Goal: Contribute content: Contribute content

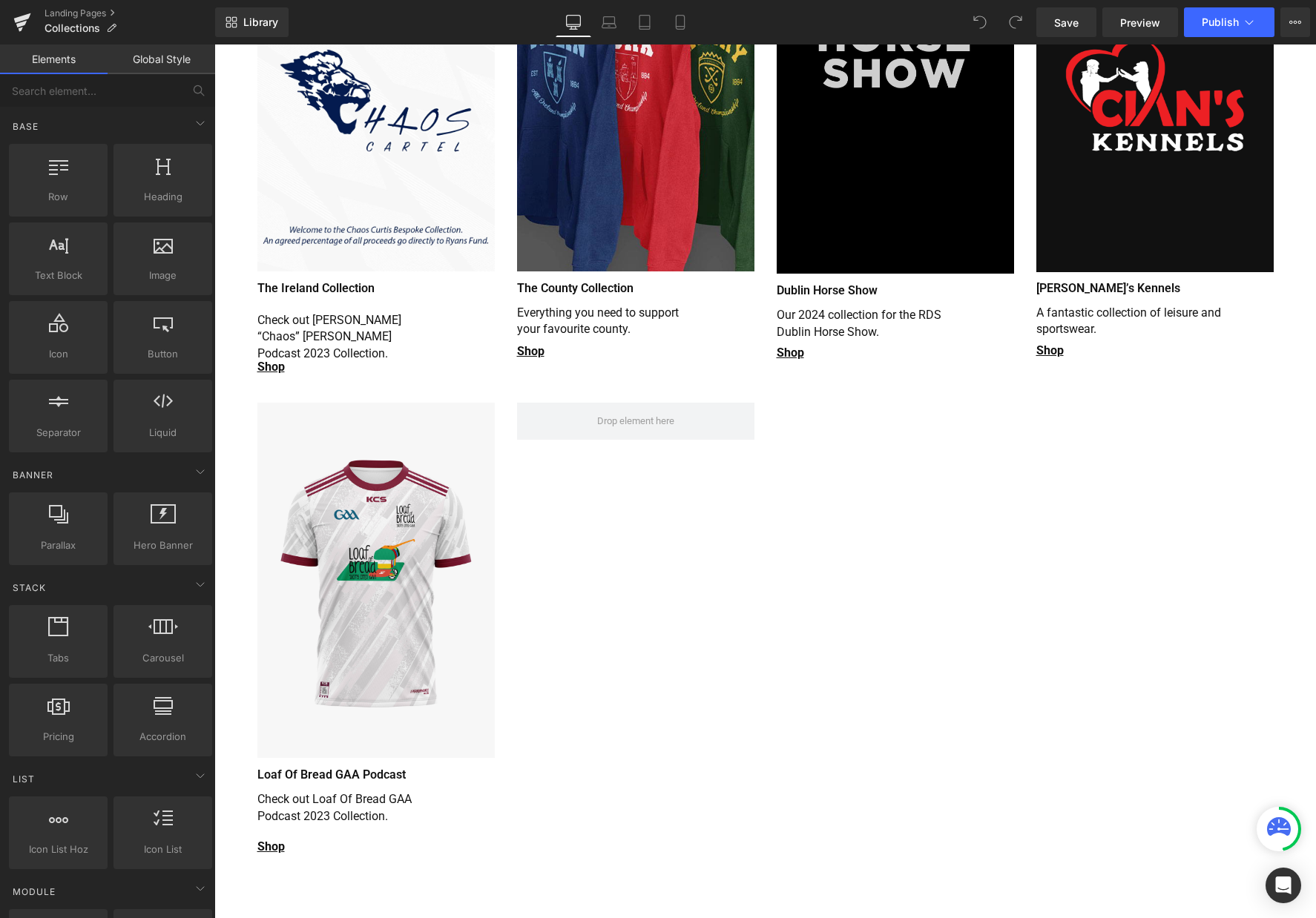
scroll to position [816, 0]
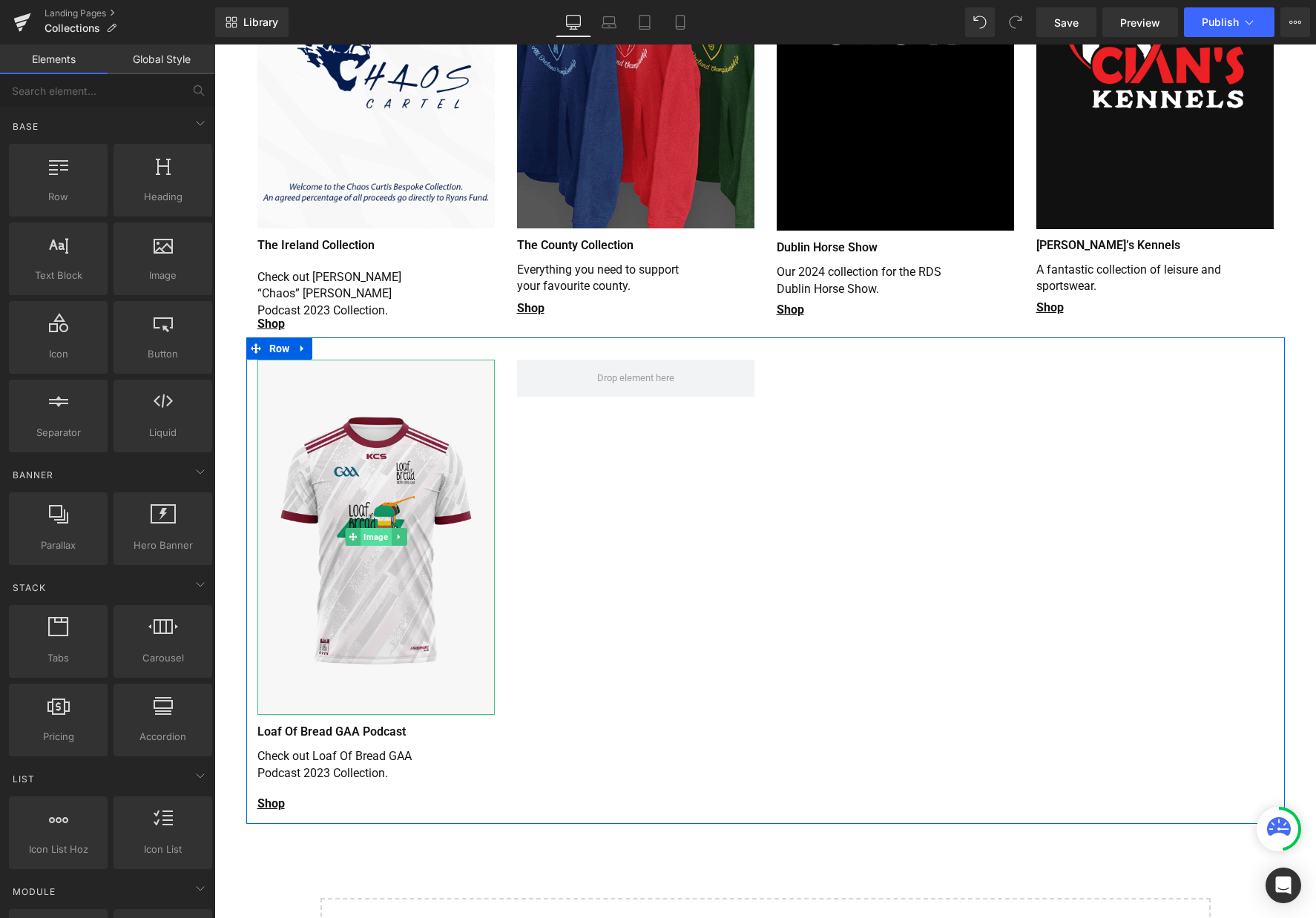
click at [369, 528] on span "Image" at bounding box center [376, 537] width 31 height 18
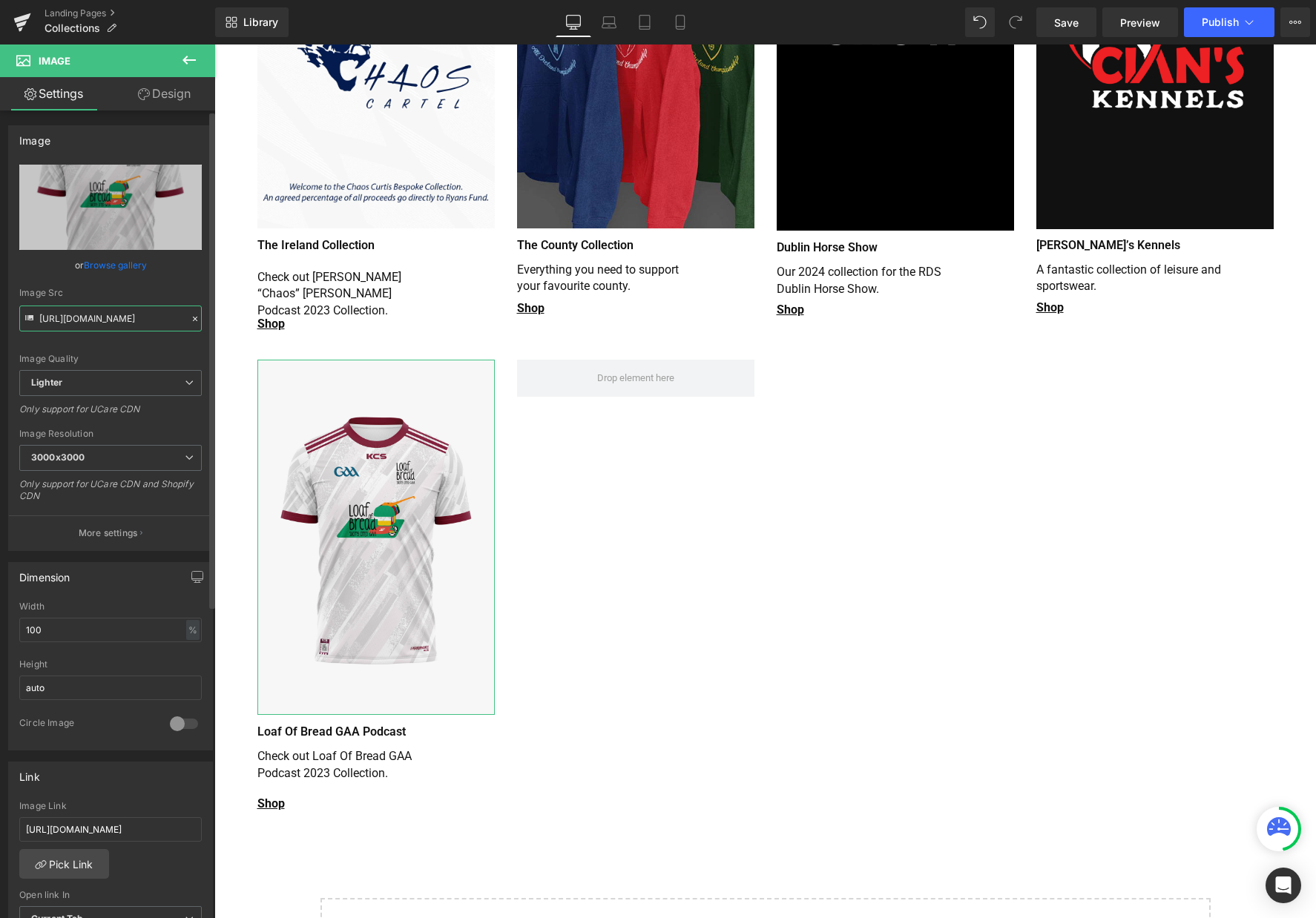
click at [100, 320] on input "https://ucarecdn.com/8115bd33-c94e-4943-aacb-538395adc984/-/format/auto/-/previ…" at bounding box center [110, 318] width 182 height 26
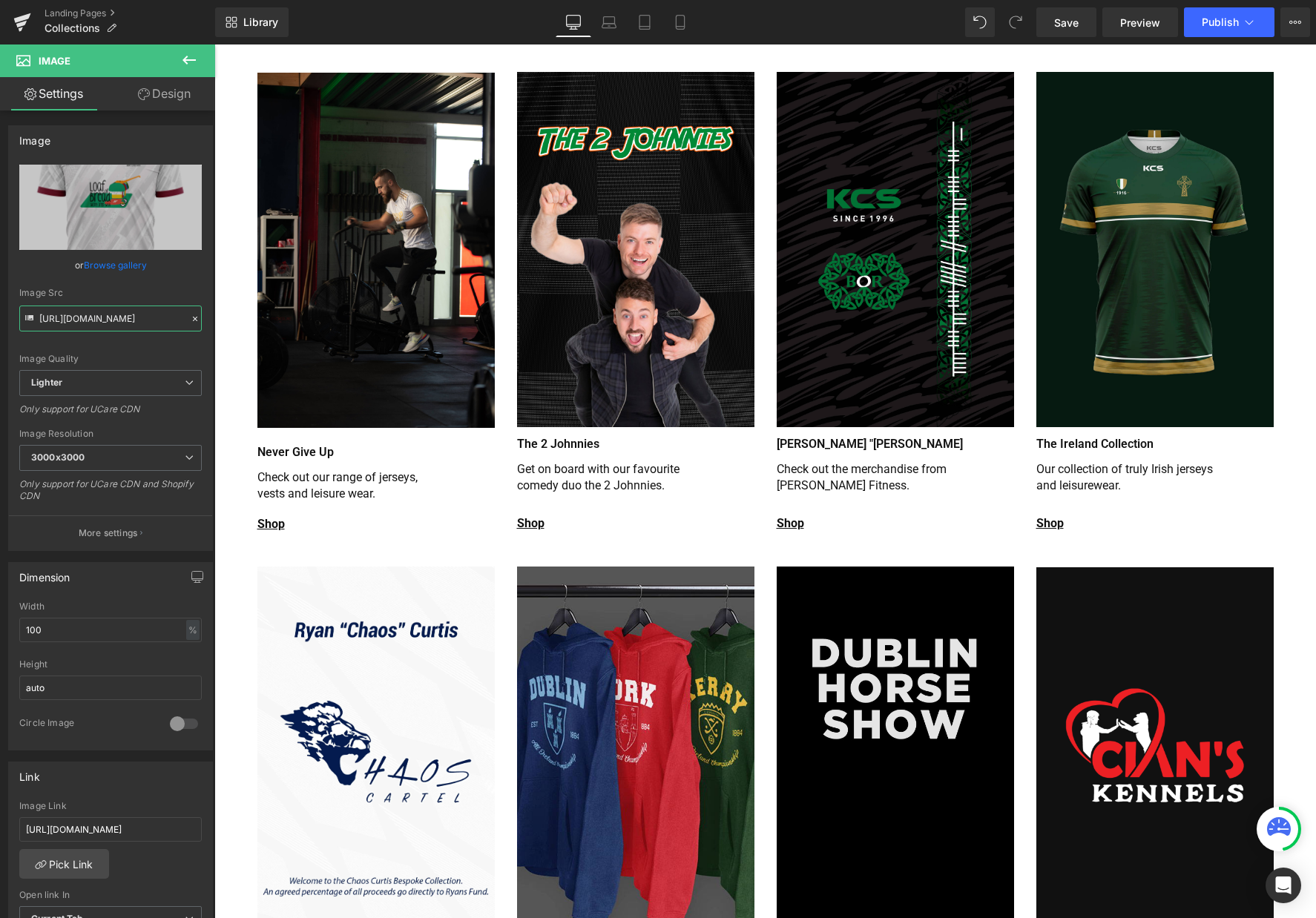
scroll to position [0, 0]
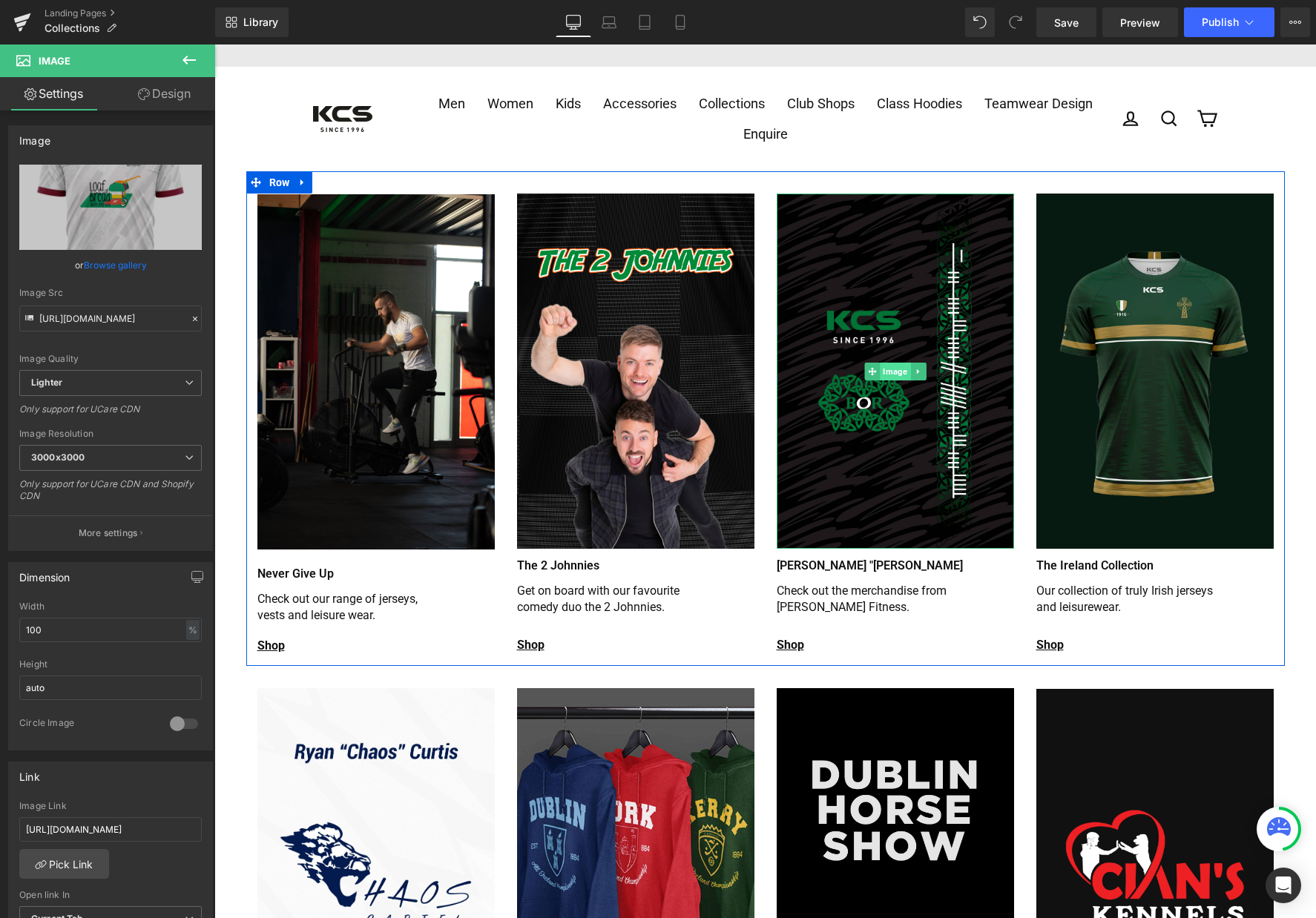
click at [887, 369] on span "Image" at bounding box center [895, 372] width 31 height 18
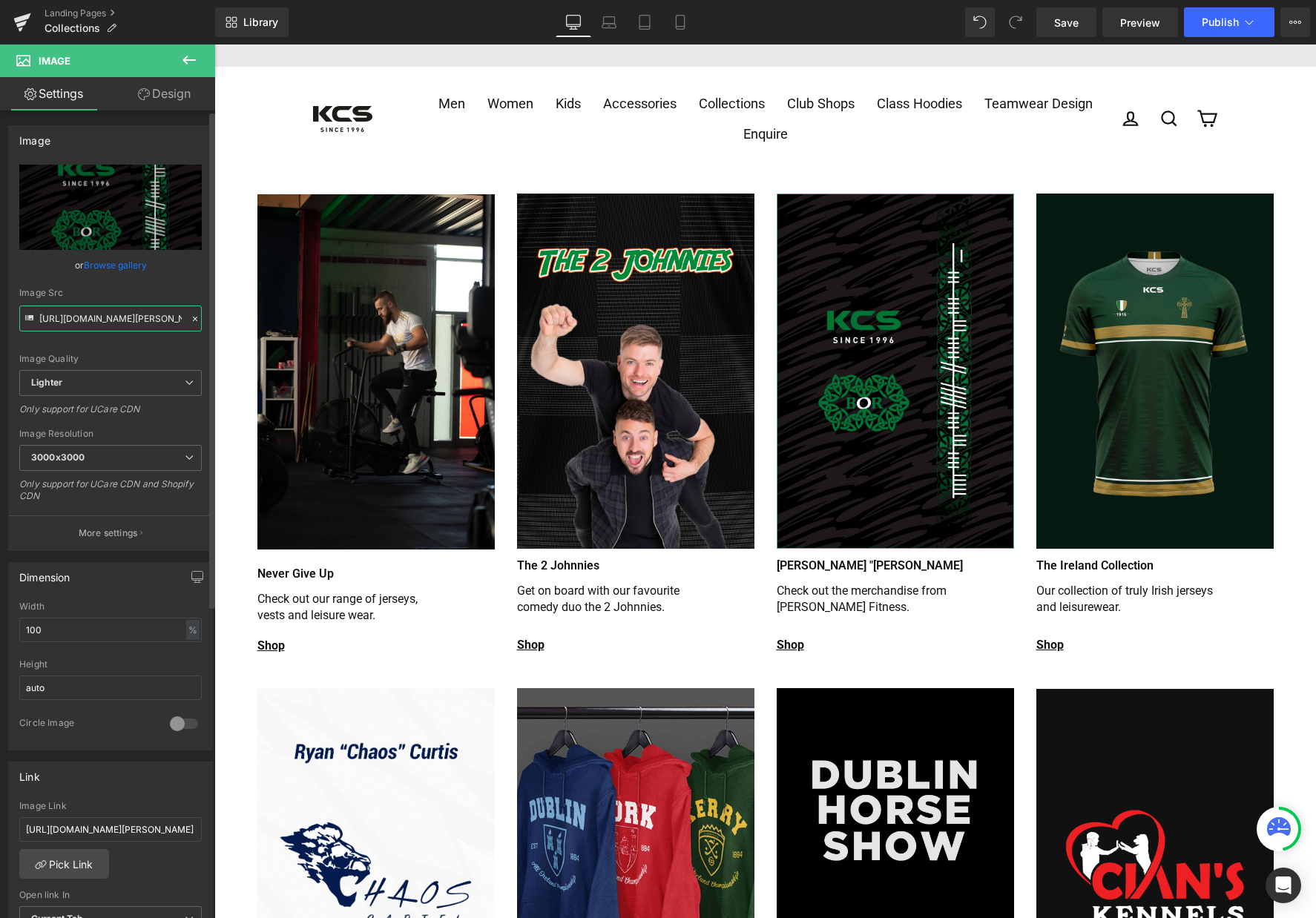
click at [99, 313] on input "https://ucarecdn.com/fa946457-3890-4e95-ba73-721d907fe083/-/format/auto/-/previ…" at bounding box center [110, 318] width 182 height 26
paste input "8115bd33-c94e-4943-aacb-538395adc984/-/format/auto/-/preview/3000x3000/-/qualit…"
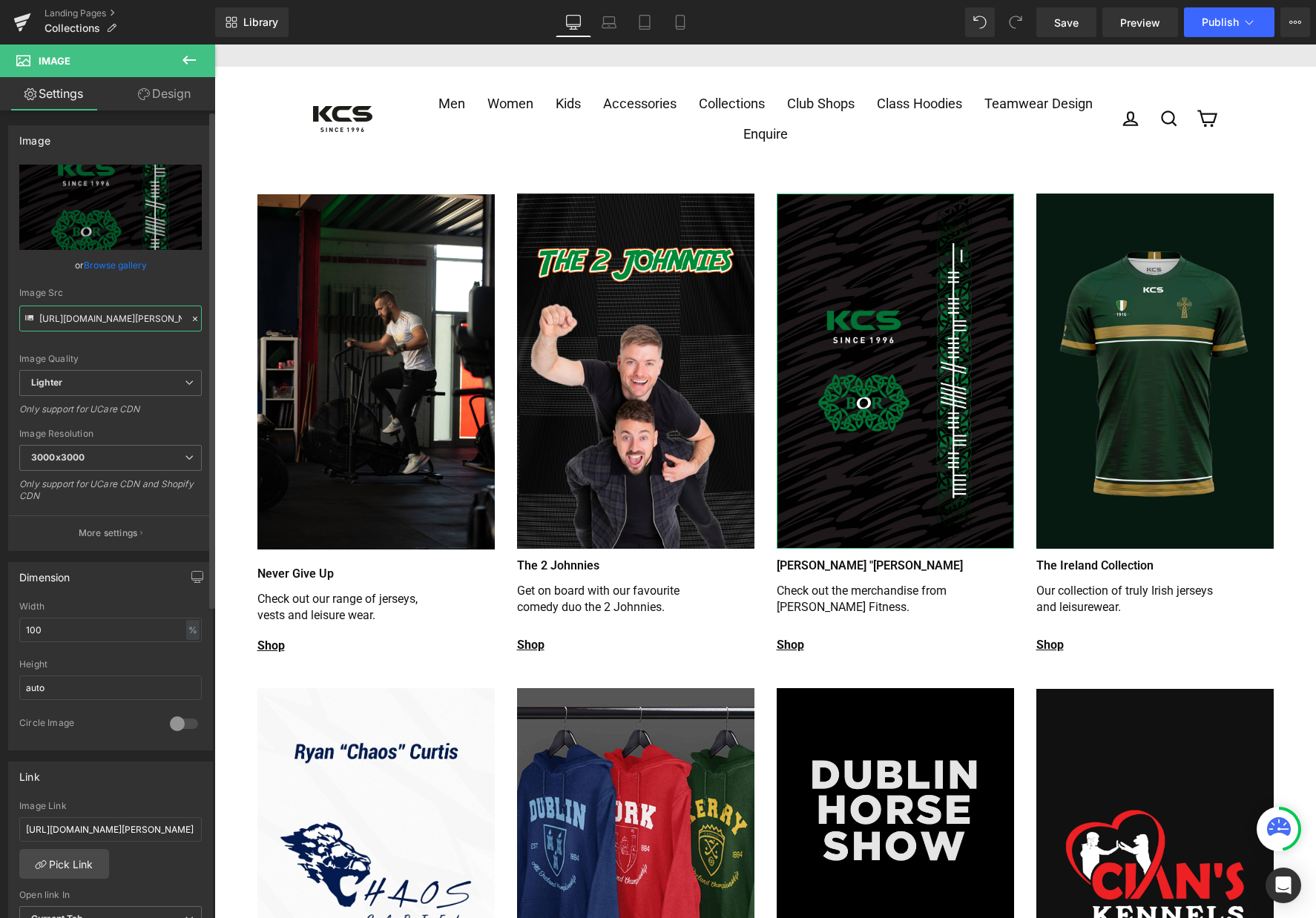
type input "https://ucarecdn.com/8115bd33-c94e-4943-aacb-538395adc984/-/format/auto/-/previ…"
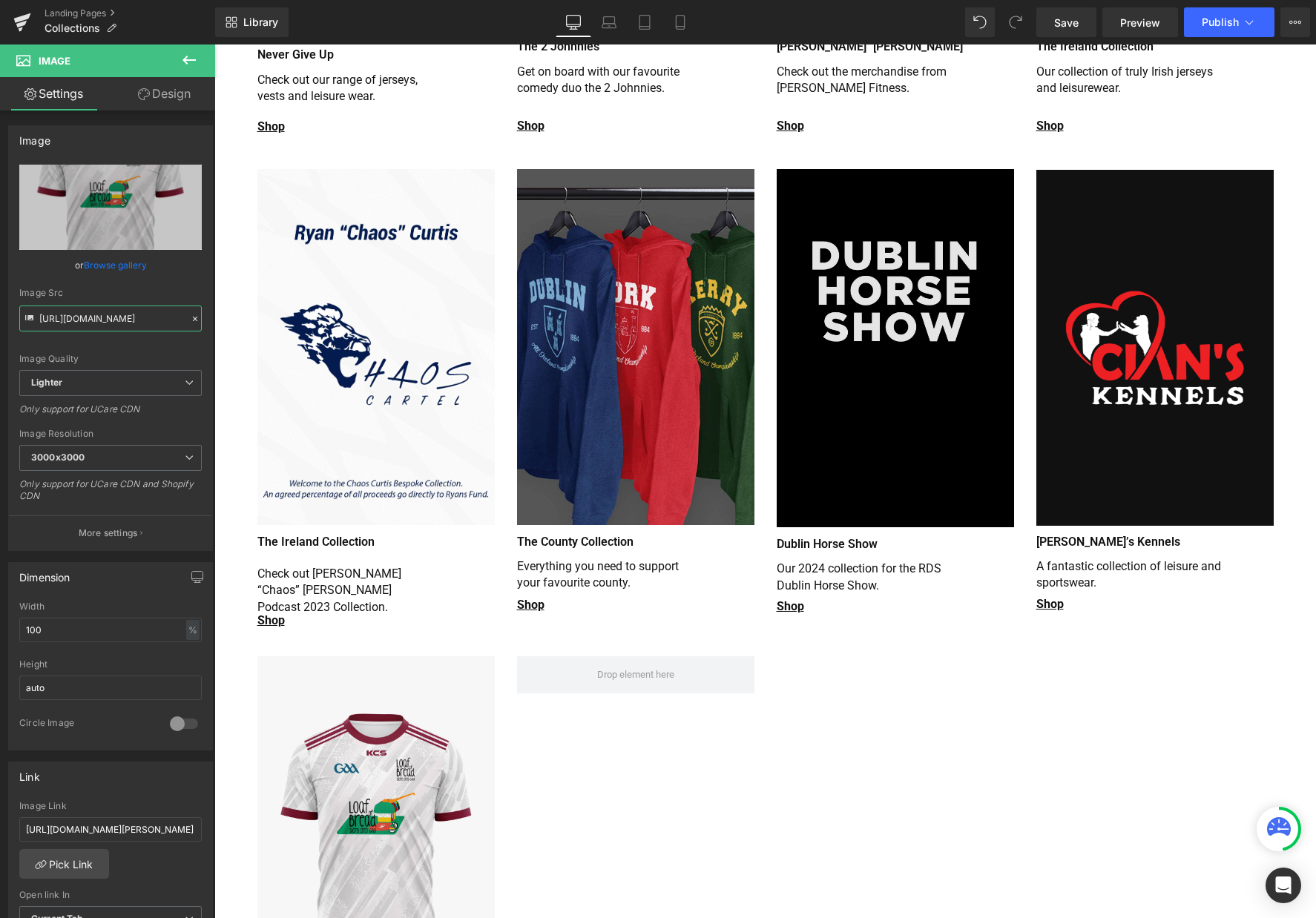
scroll to position [964, 0]
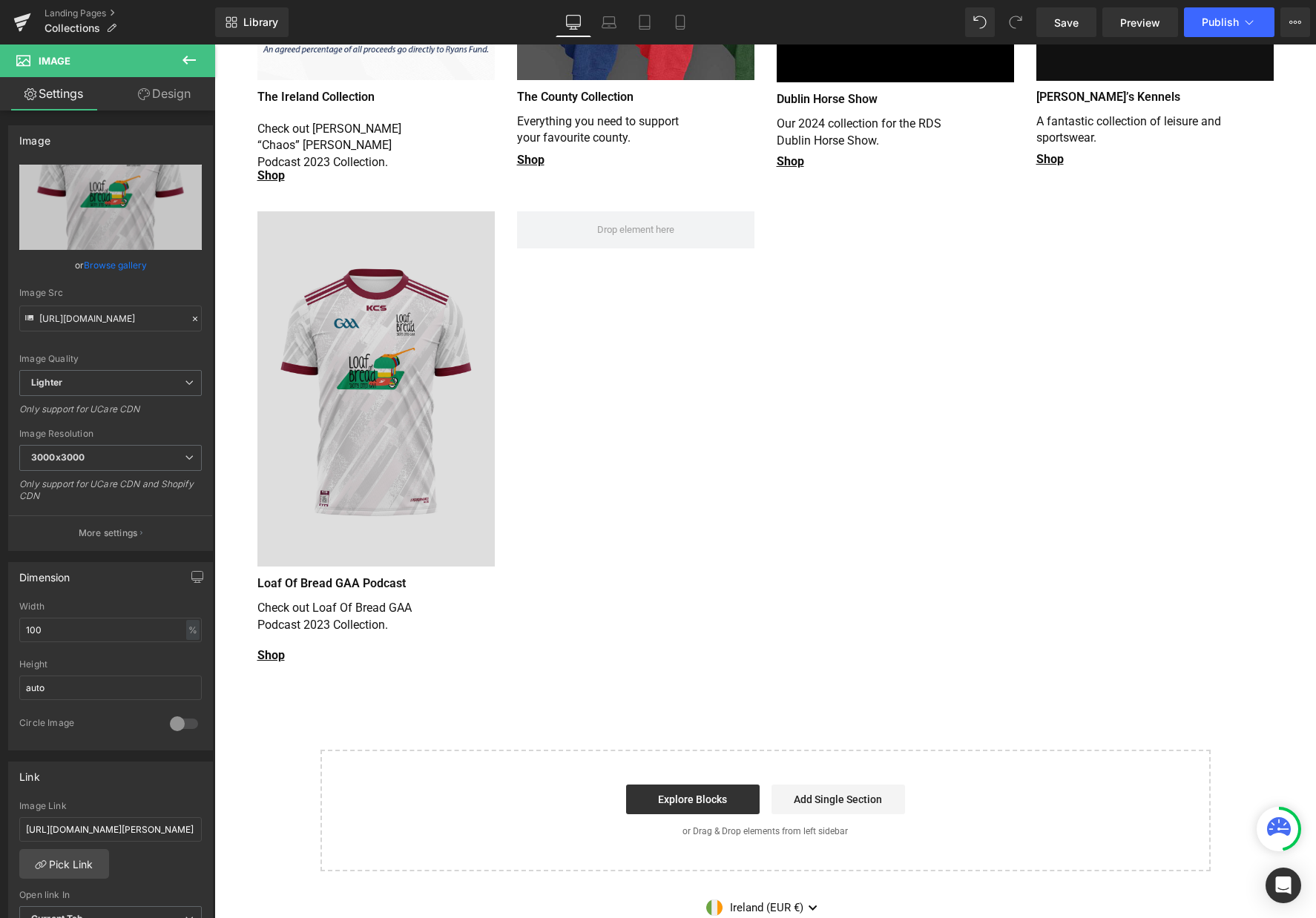
click at [381, 391] on img at bounding box center [376, 389] width 237 height 355
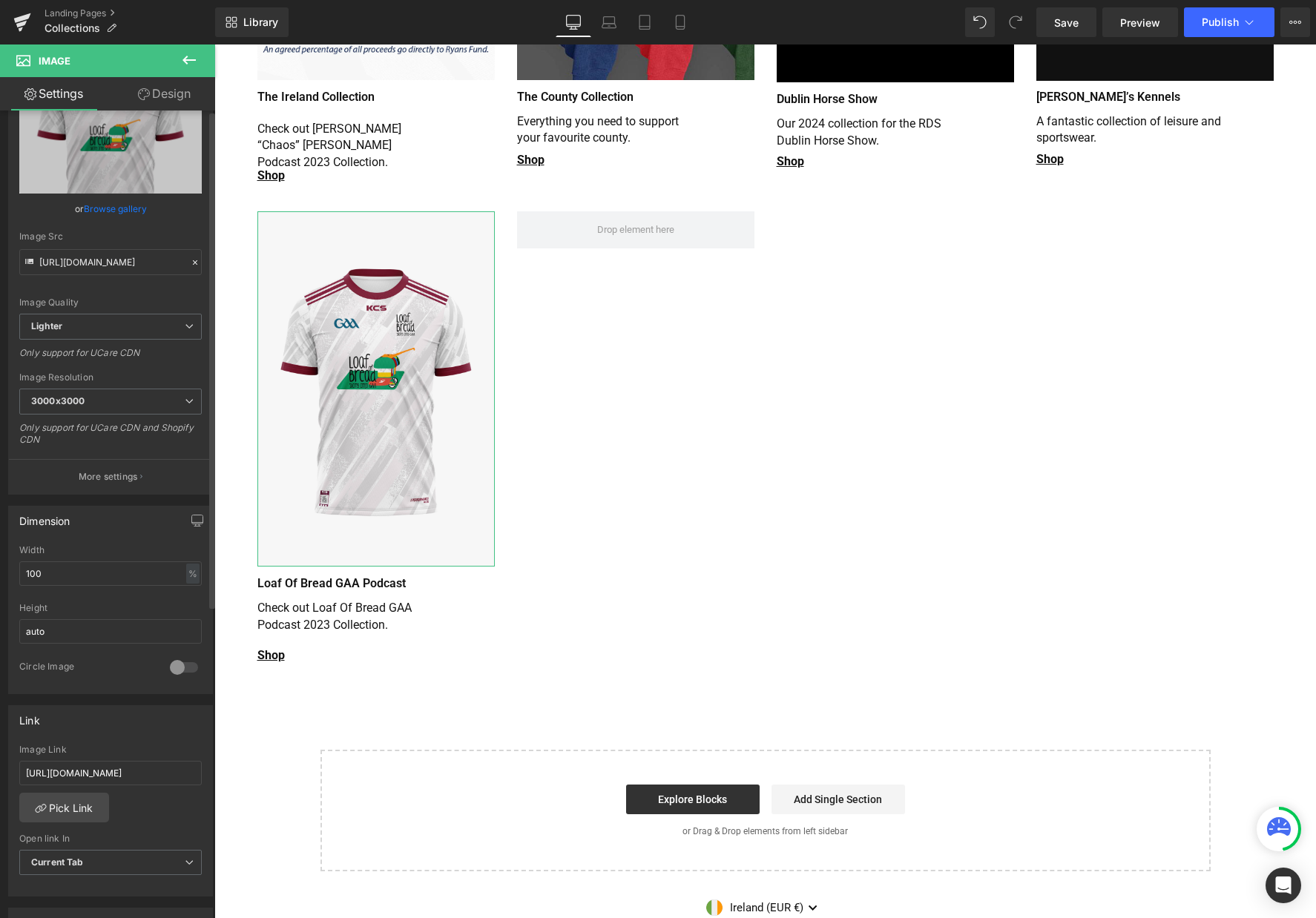
scroll to position [74, 0]
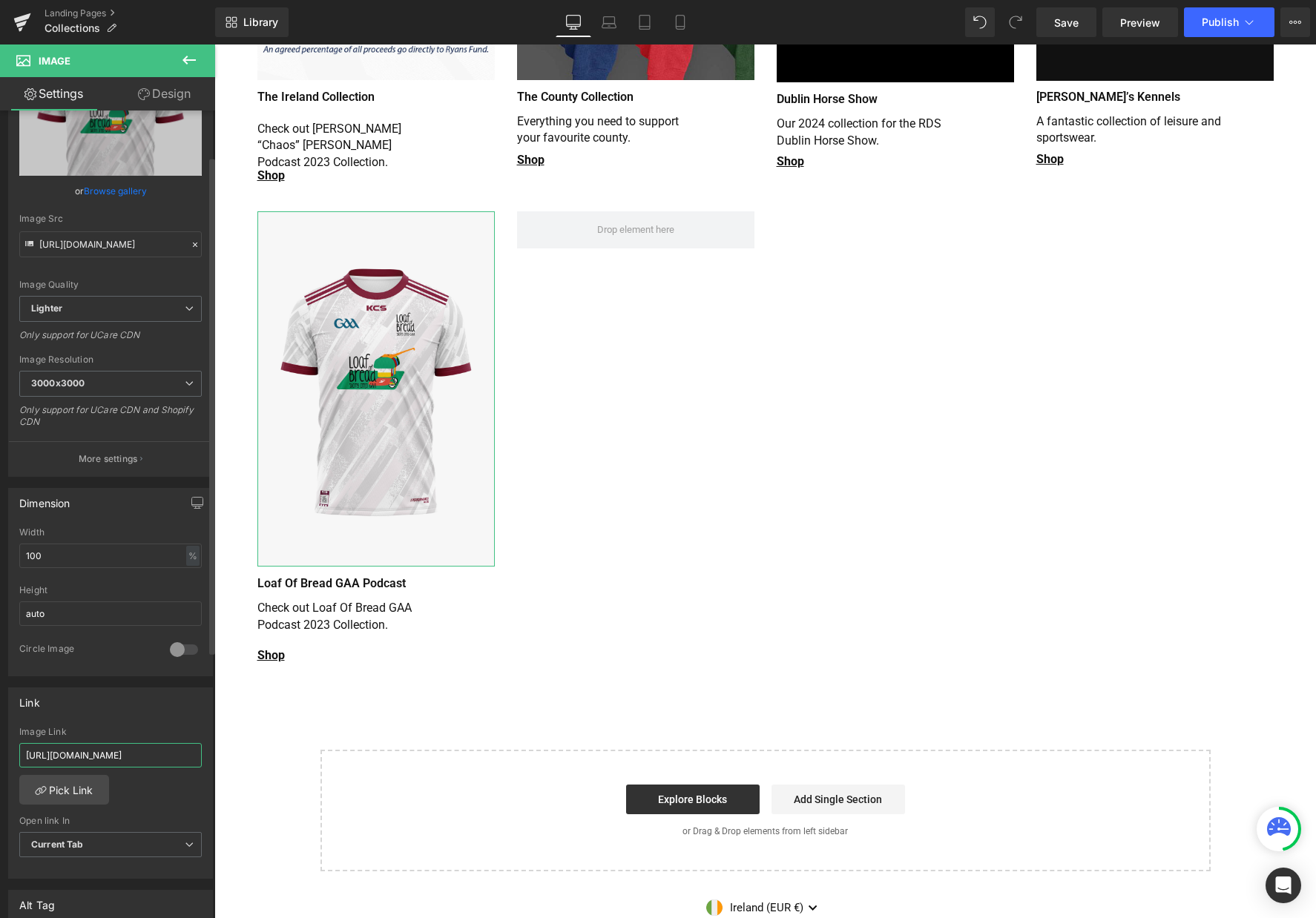
click at [106, 749] on input "https://kcsports.ie/collections/loaf-of-bread-gaa-podcast" at bounding box center [110, 755] width 182 height 24
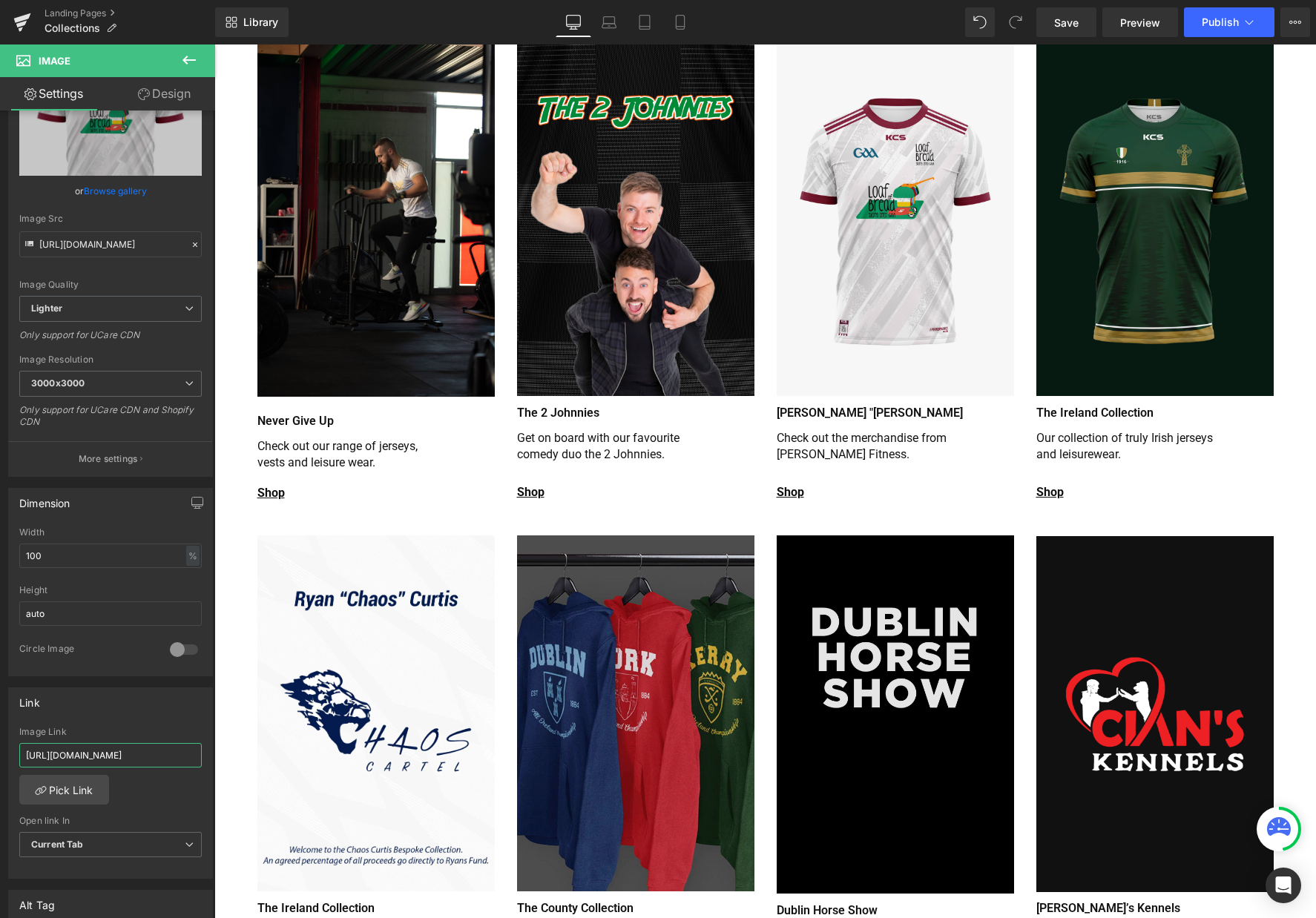
scroll to position [0, 0]
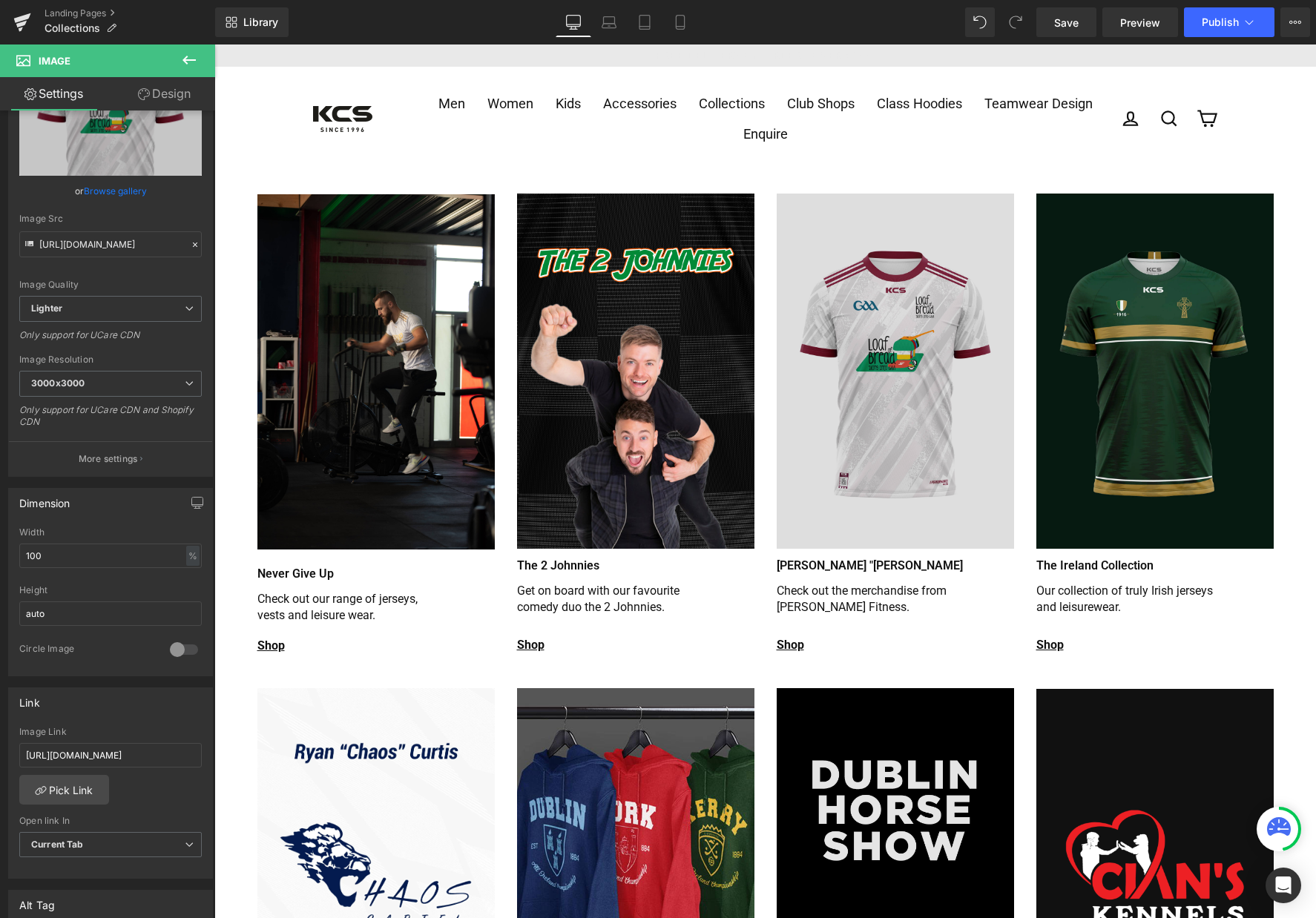
click at [885, 417] on img at bounding box center [895, 372] width 237 height 355
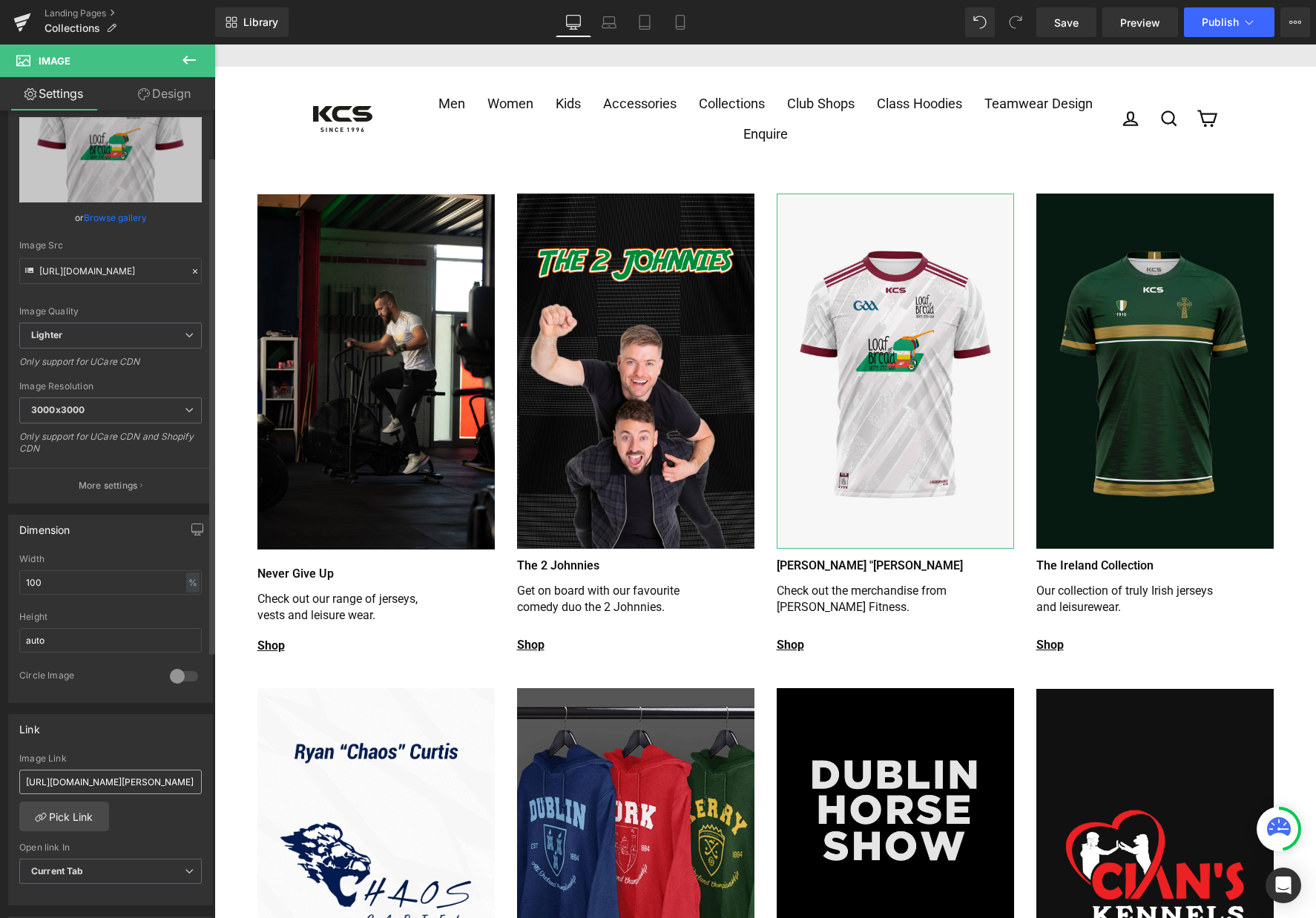
scroll to position [74, 0]
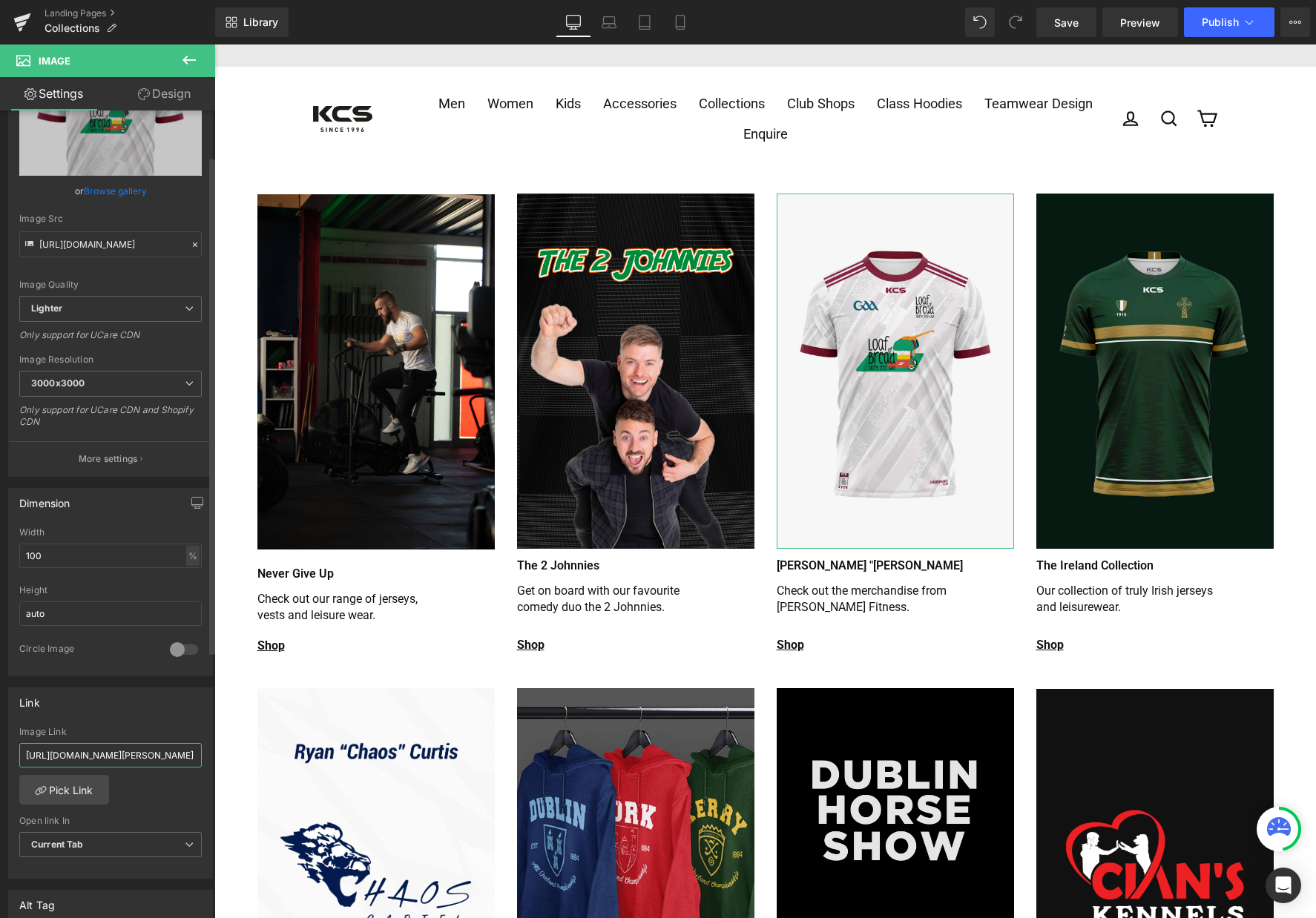
click at [118, 753] on input "https://kcsports.ie/collections/james-bor-doyle-collection" at bounding box center [110, 755] width 182 height 24
paste input "loaf-of-bread-gaa-podcast"
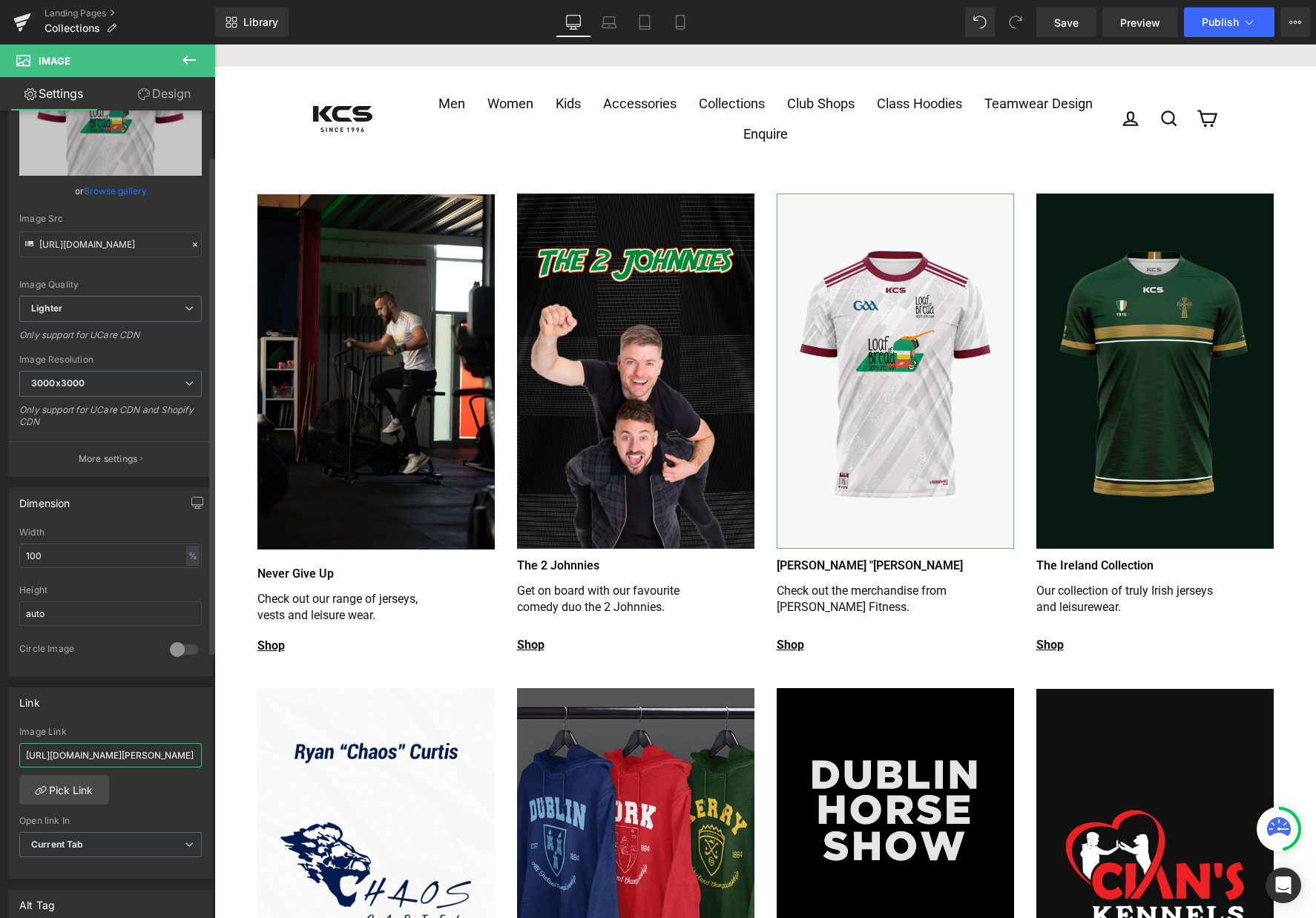
type input "https://kcsports.ie/collections/loaf-of-bread-gaa-podcast"
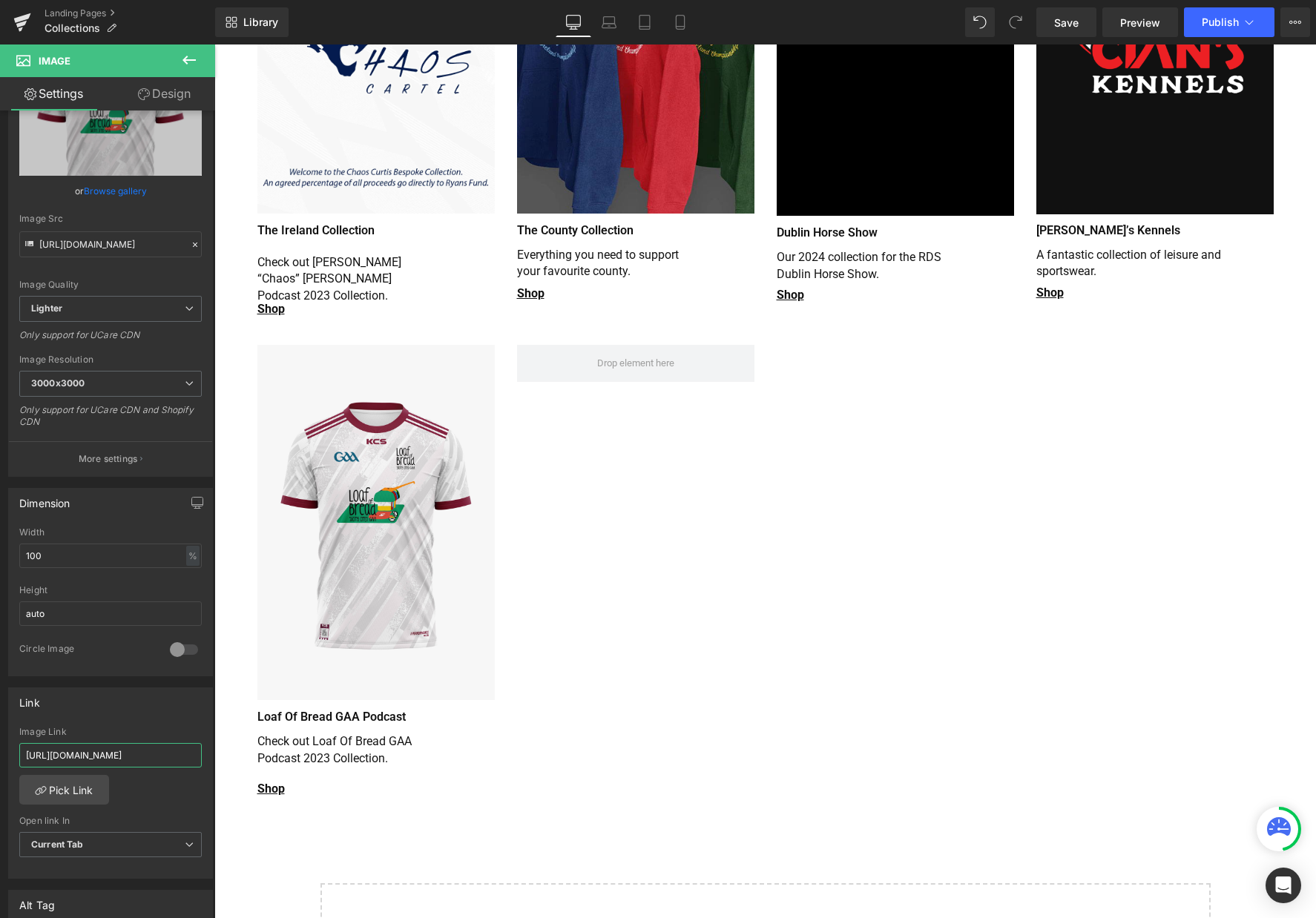
scroll to position [1039, 0]
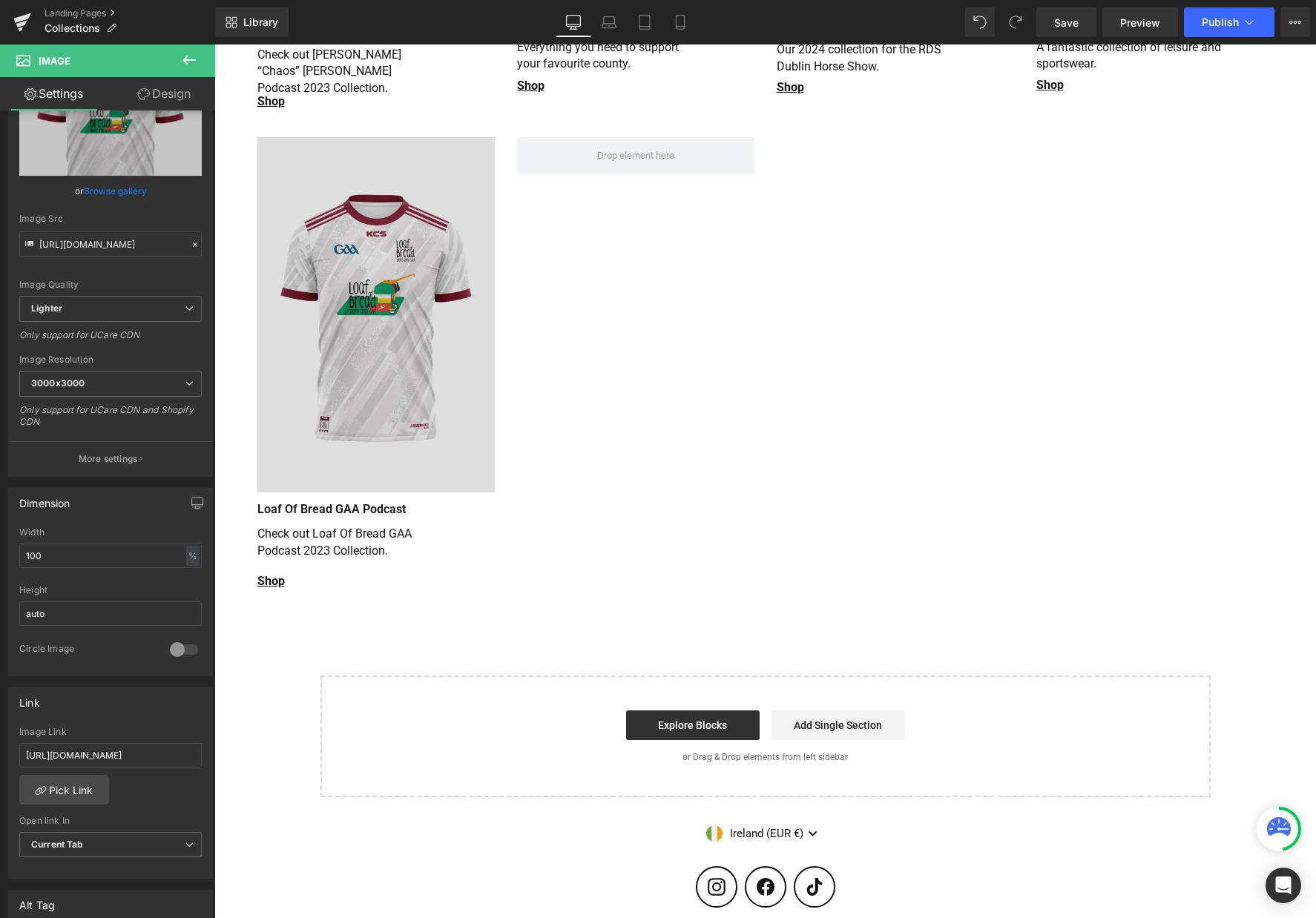
click at [375, 310] on img at bounding box center [376, 314] width 237 height 355
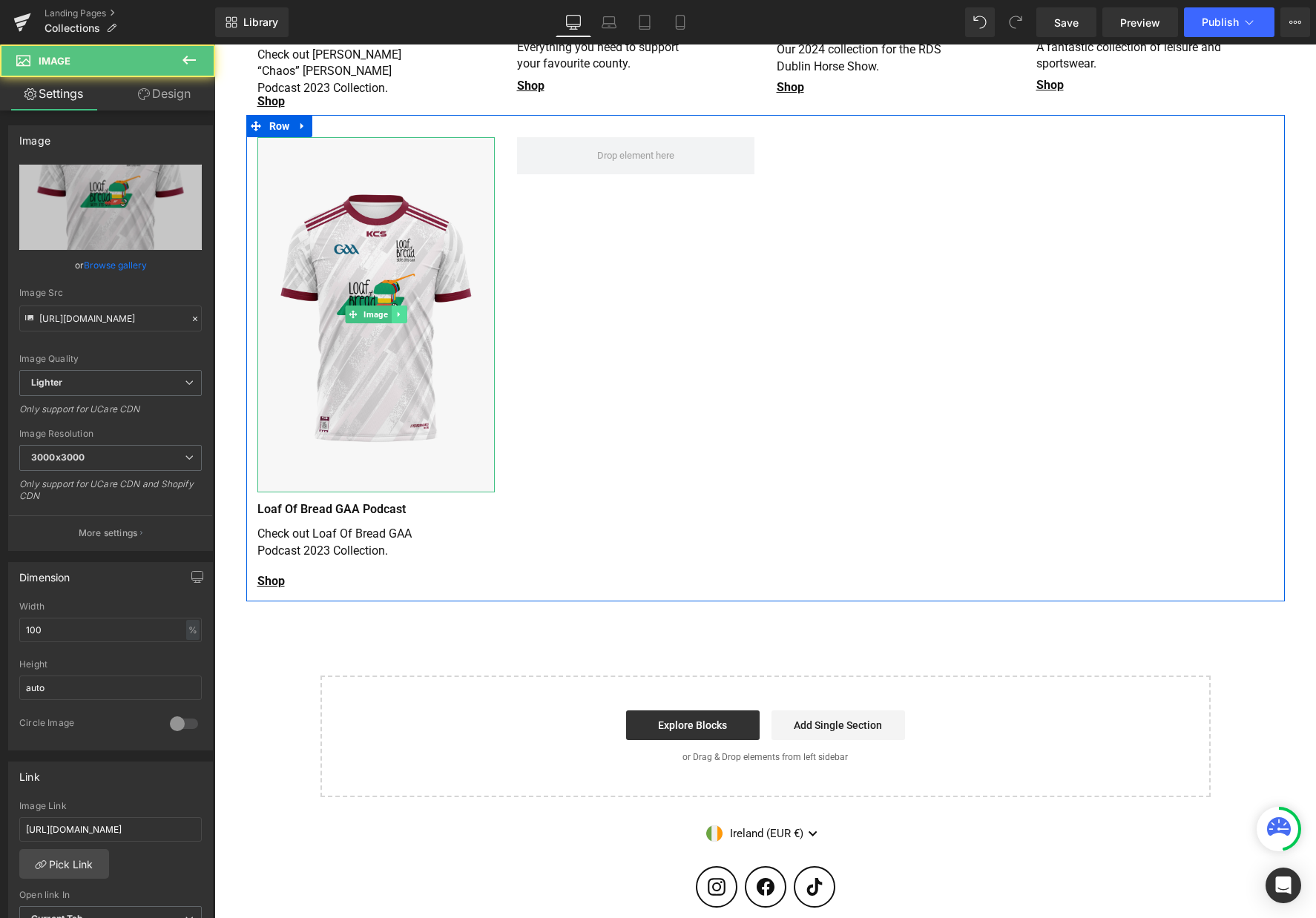
click at [395, 310] on icon at bounding box center [398, 314] width 8 height 9
click at [402, 311] on icon at bounding box center [406, 314] width 8 height 8
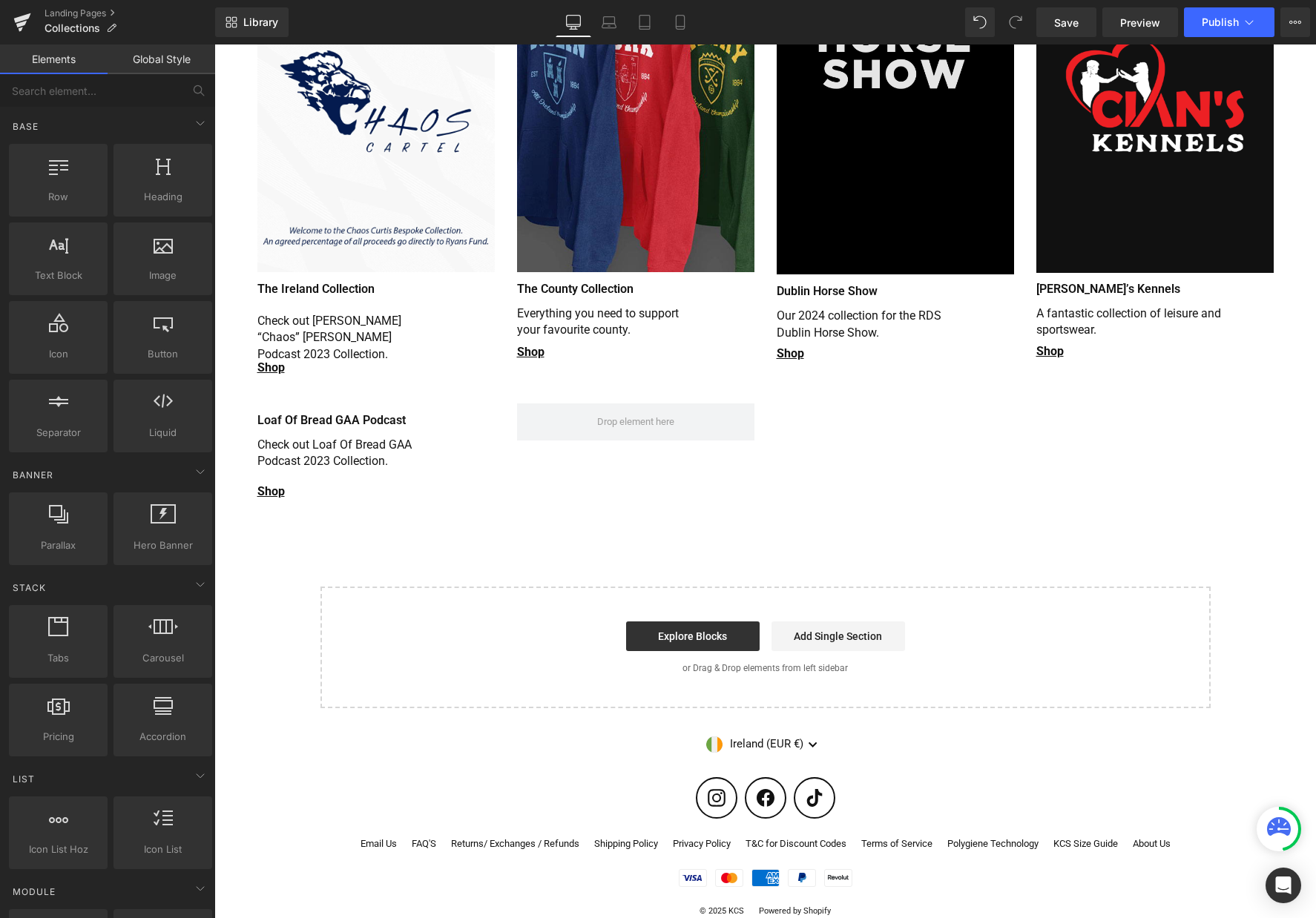
scroll to position [866, 0]
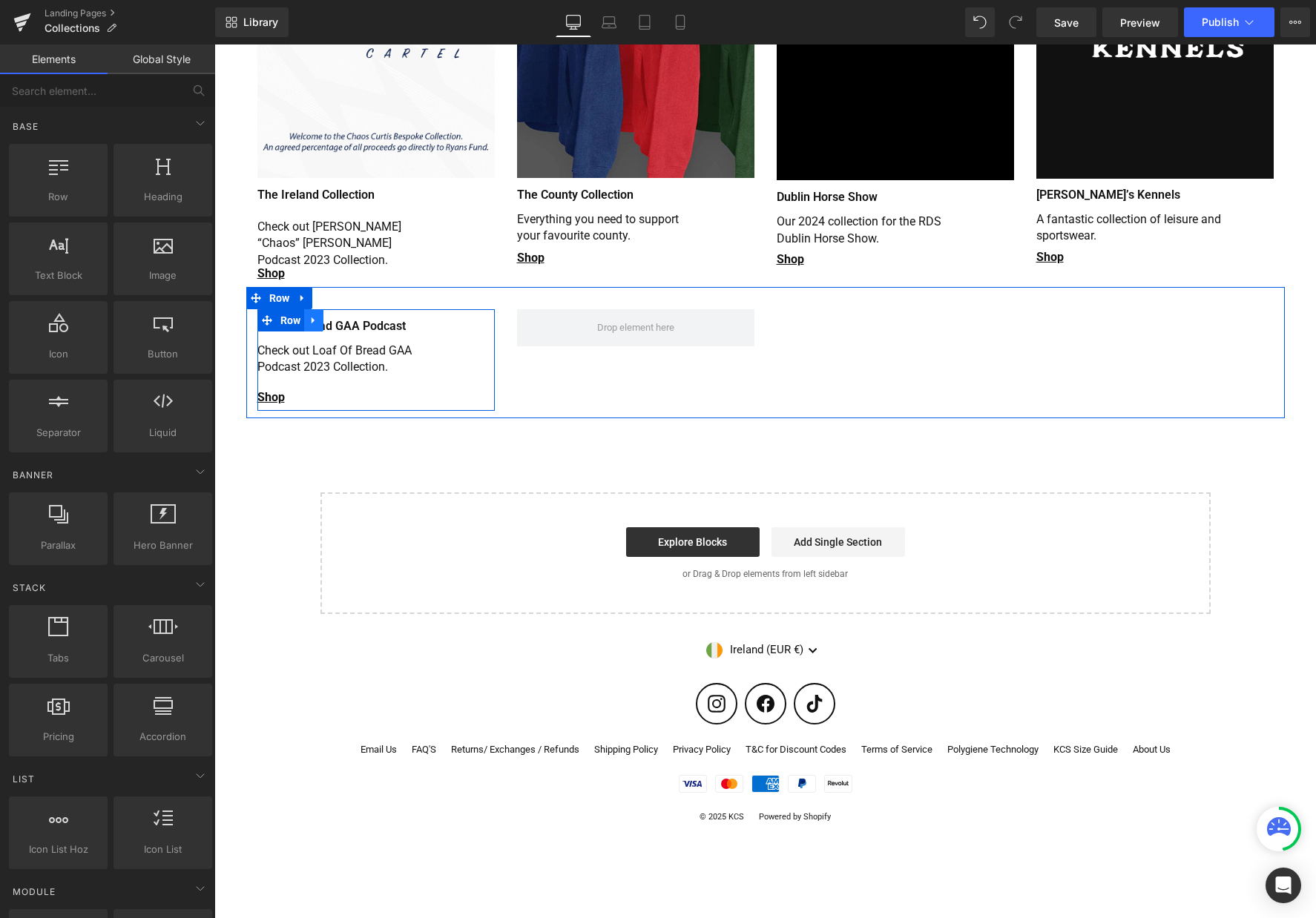
click at [308, 314] on icon at bounding box center [313, 320] width 10 height 11
click at [423, 376] on p at bounding box center [350, 384] width 186 height 16
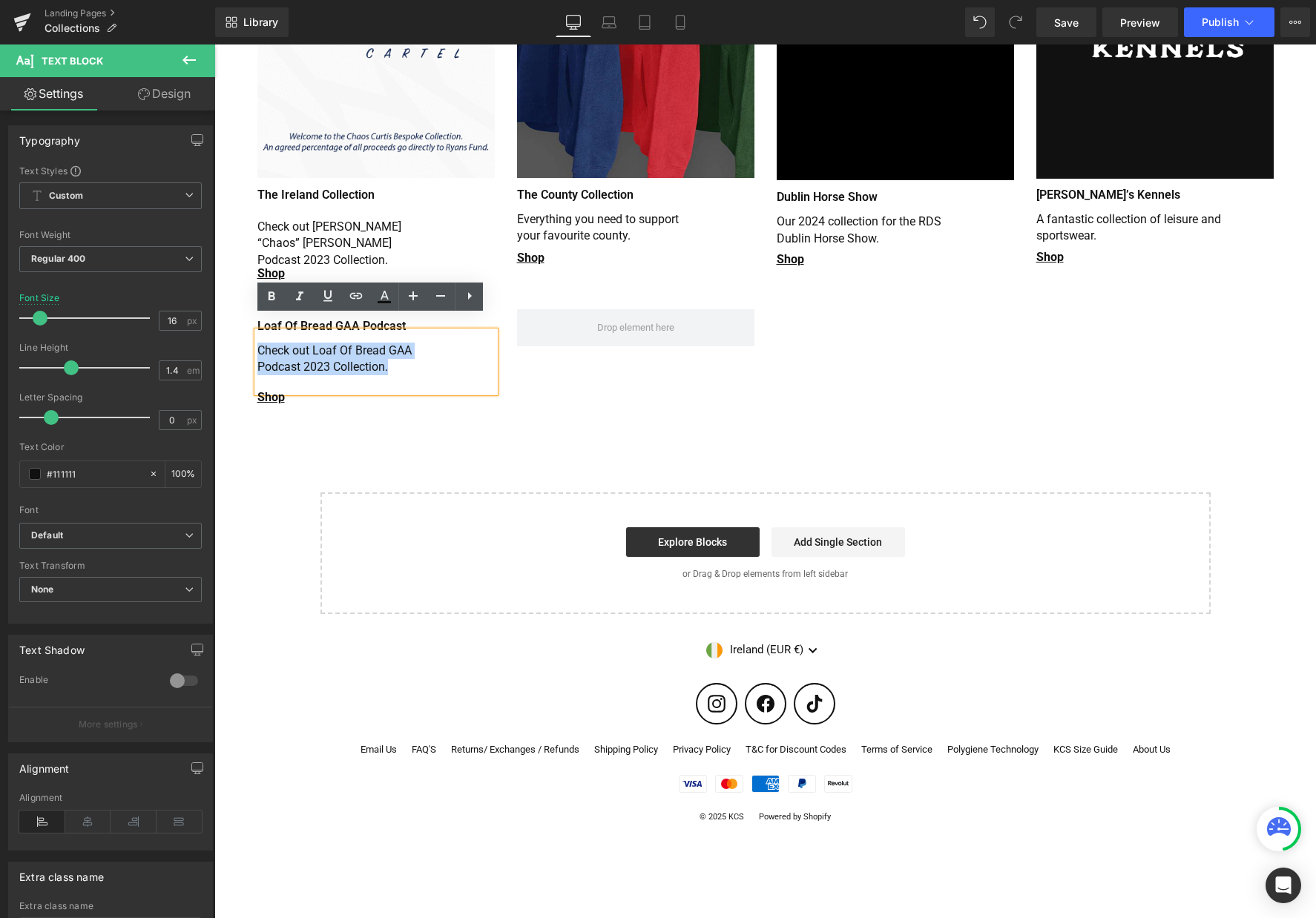
drag, startPoint x: 391, startPoint y: 356, endPoint x: 242, endPoint y: 322, distance: 152.8
click at [247, 322] on div "Shop Heading Loaf Of Bread GAA Podcast Heading Check out Loaf Of Bread GAA Podc…" at bounding box center [376, 360] width 259 height 101
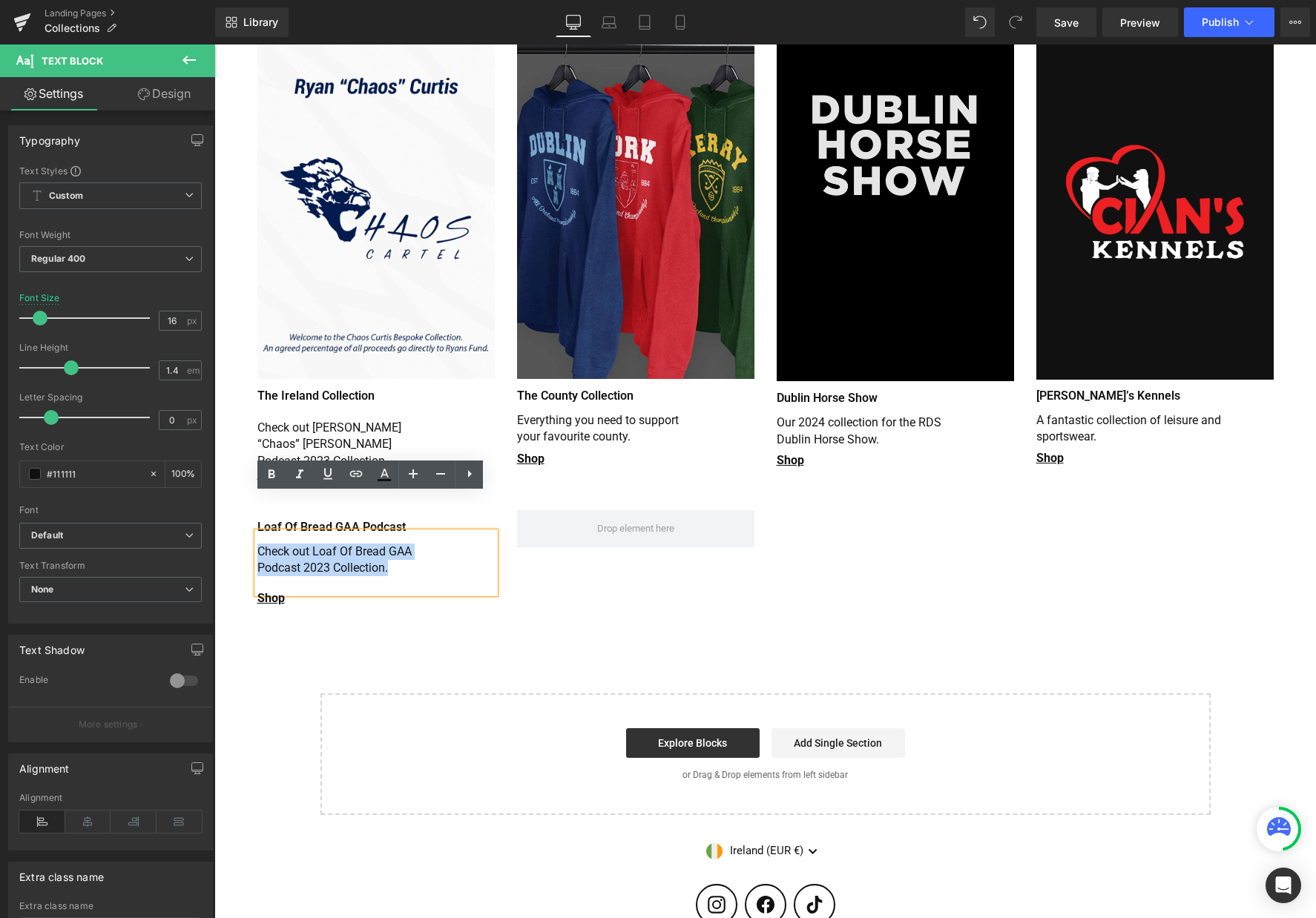
scroll to position [643, 0]
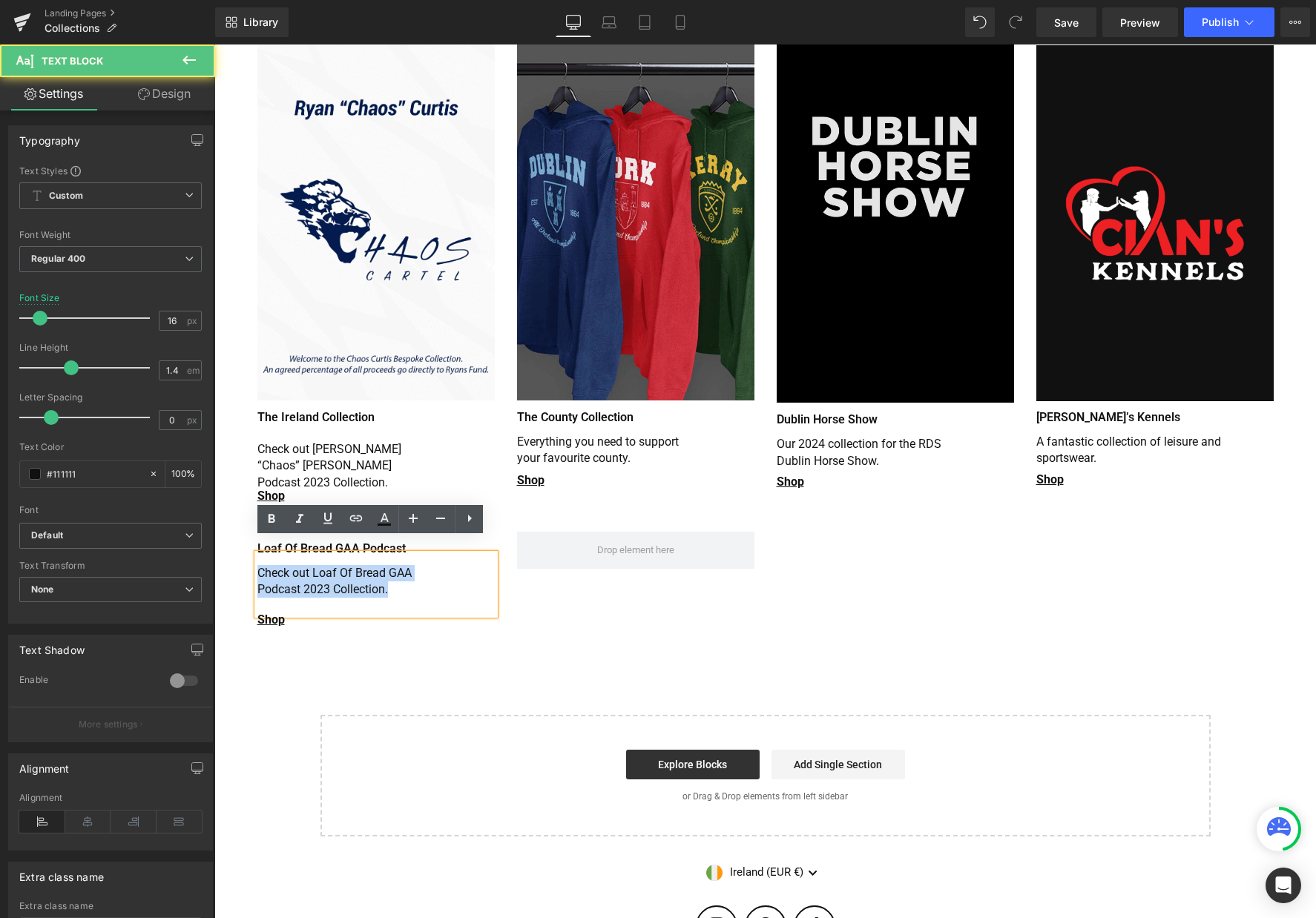
click at [407, 577] on p "Check out Loaf Of Bread GAA Podcast 2023 Collection." at bounding box center [350, 582] width 186 height 34
drag, startPoint x: 392, startPoint y: 577, endPoint x: 235, endPoint y: 533, distance: 163.0
click at [235, 533] on div "Image Row Never Give Up Heading Check out our range of jerseys, vests and leisu…" at bounding box center [765, 182] width 1101 height 1309
click at [426, 578] on p "Check out Loaf Of Bread GAA Podcast 2023 Collection." at bounding box center [350, 582] width 186 height 34
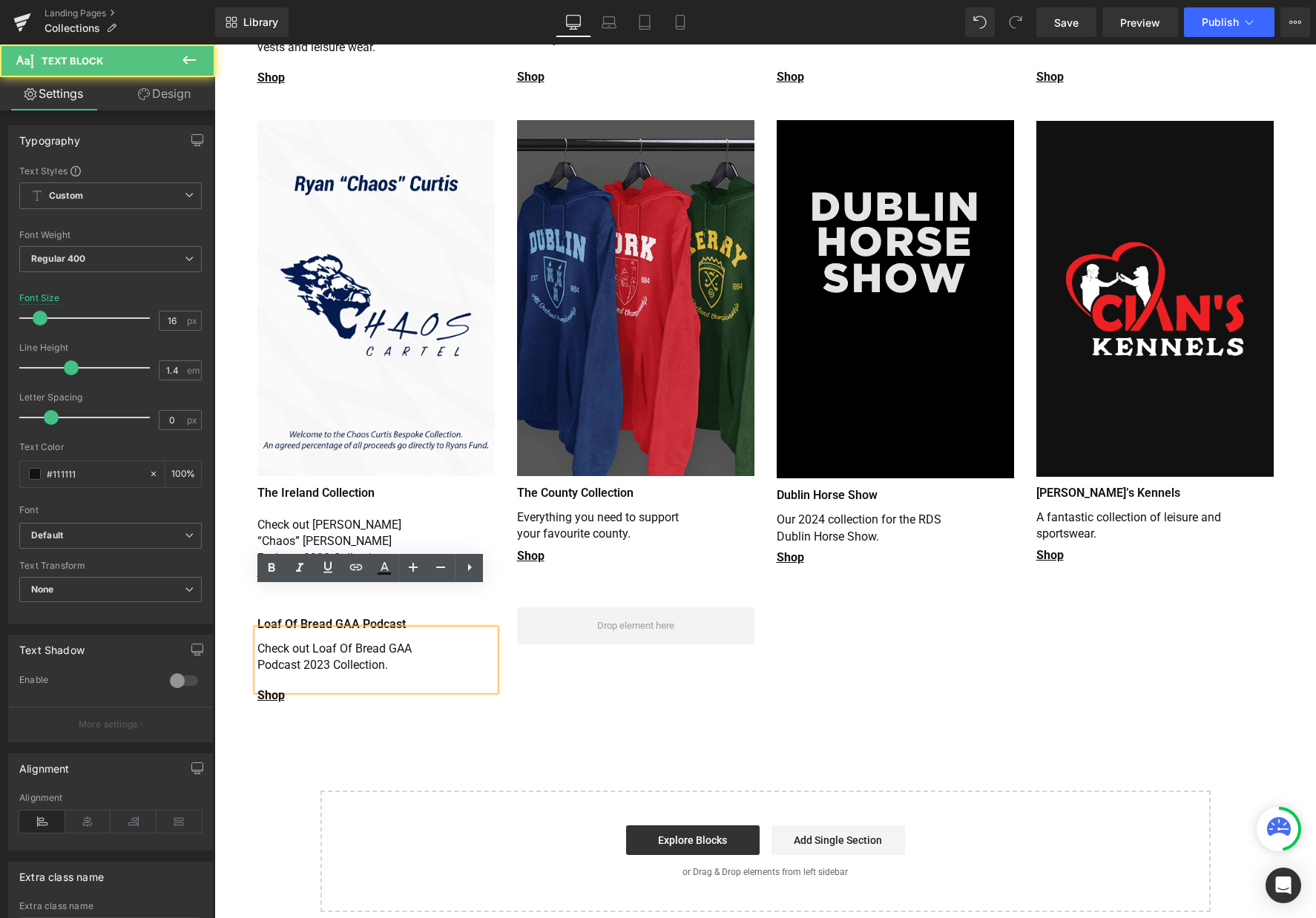
scroll to position [496, 0]
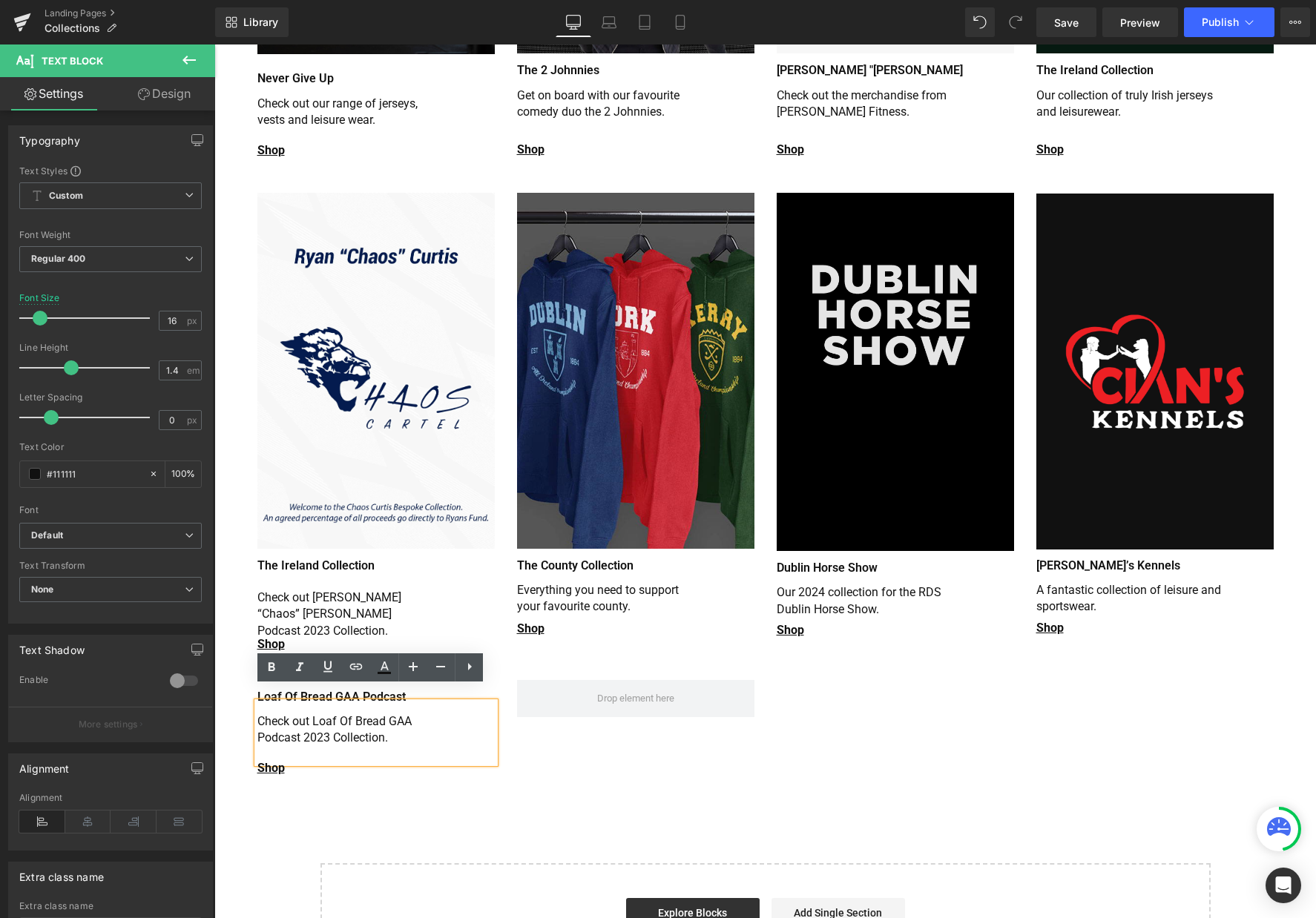
click at [409, 702] on div "Check out Loaf Of Bread GAA Podcast 2023 Collection." at bounding box center [376, 732] width 237 height 61
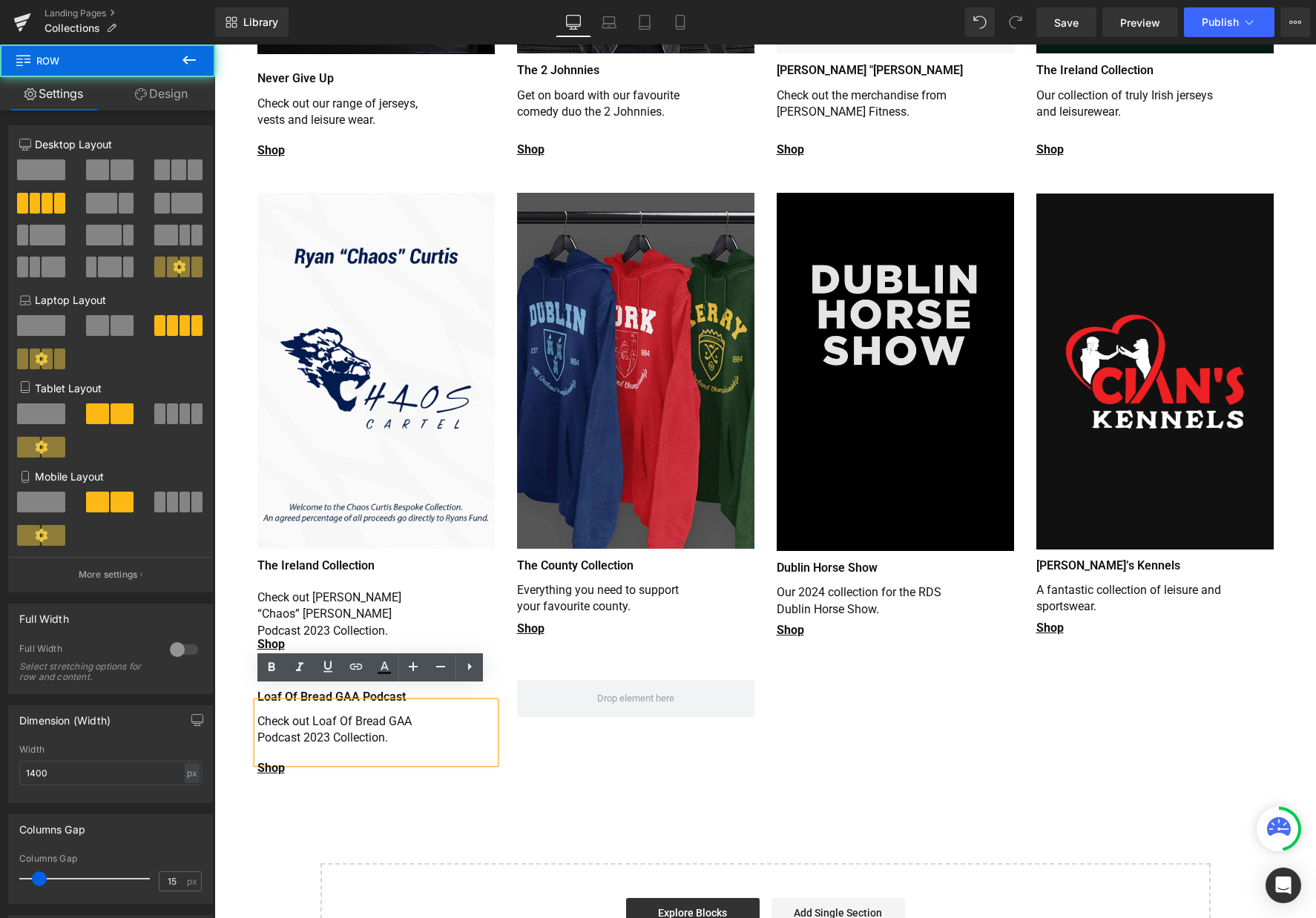
click at [494, 660] on div "Shop Heading Loaf Of Bread GAA Podcast Heading Check out Loaf Of Bread GAA Podc…" at bounding box center [766, 723] width 1039 height 131
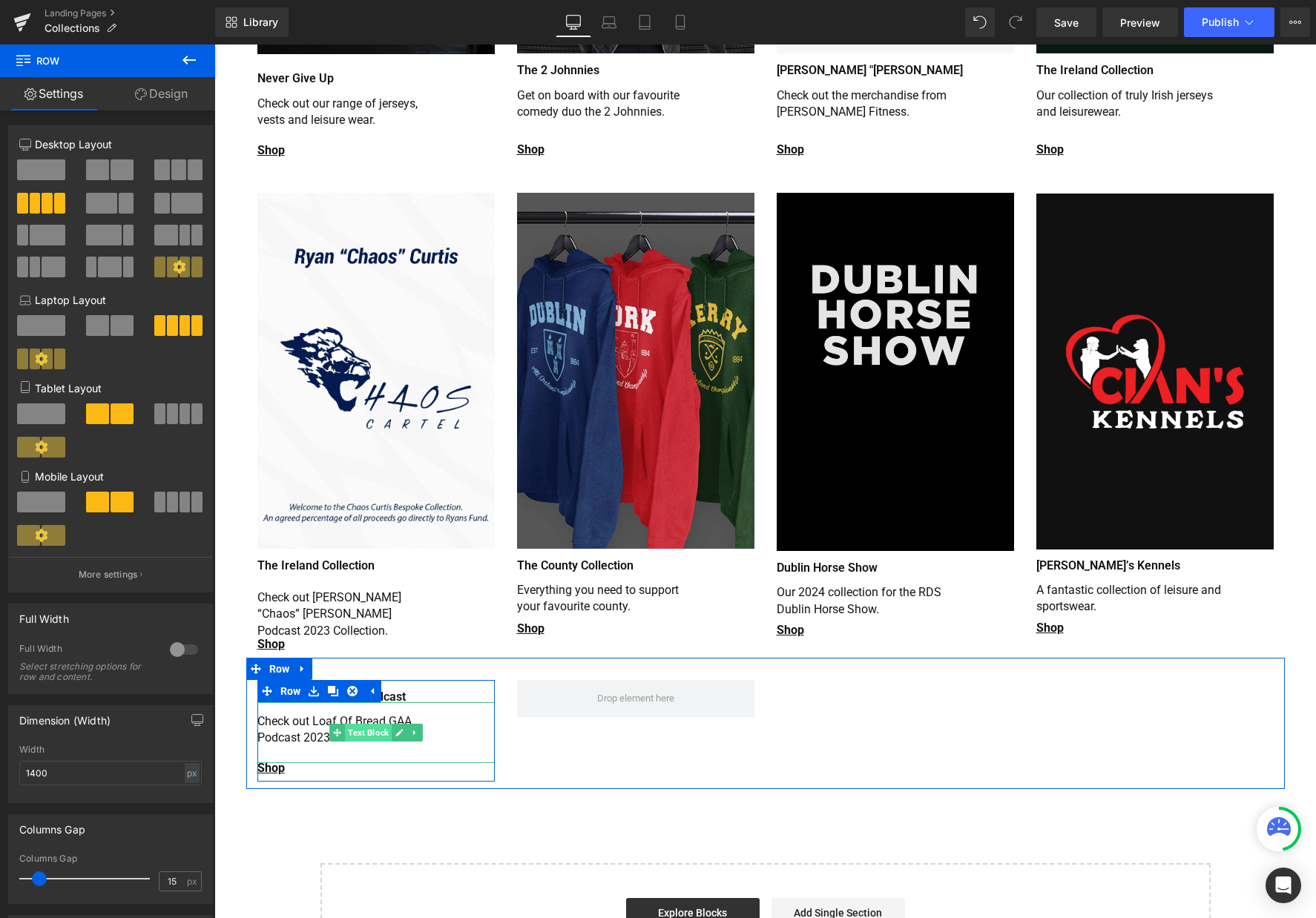
click at [362, 724] on span "Text Block" at bounding box center [369, 733] width 47 height 18
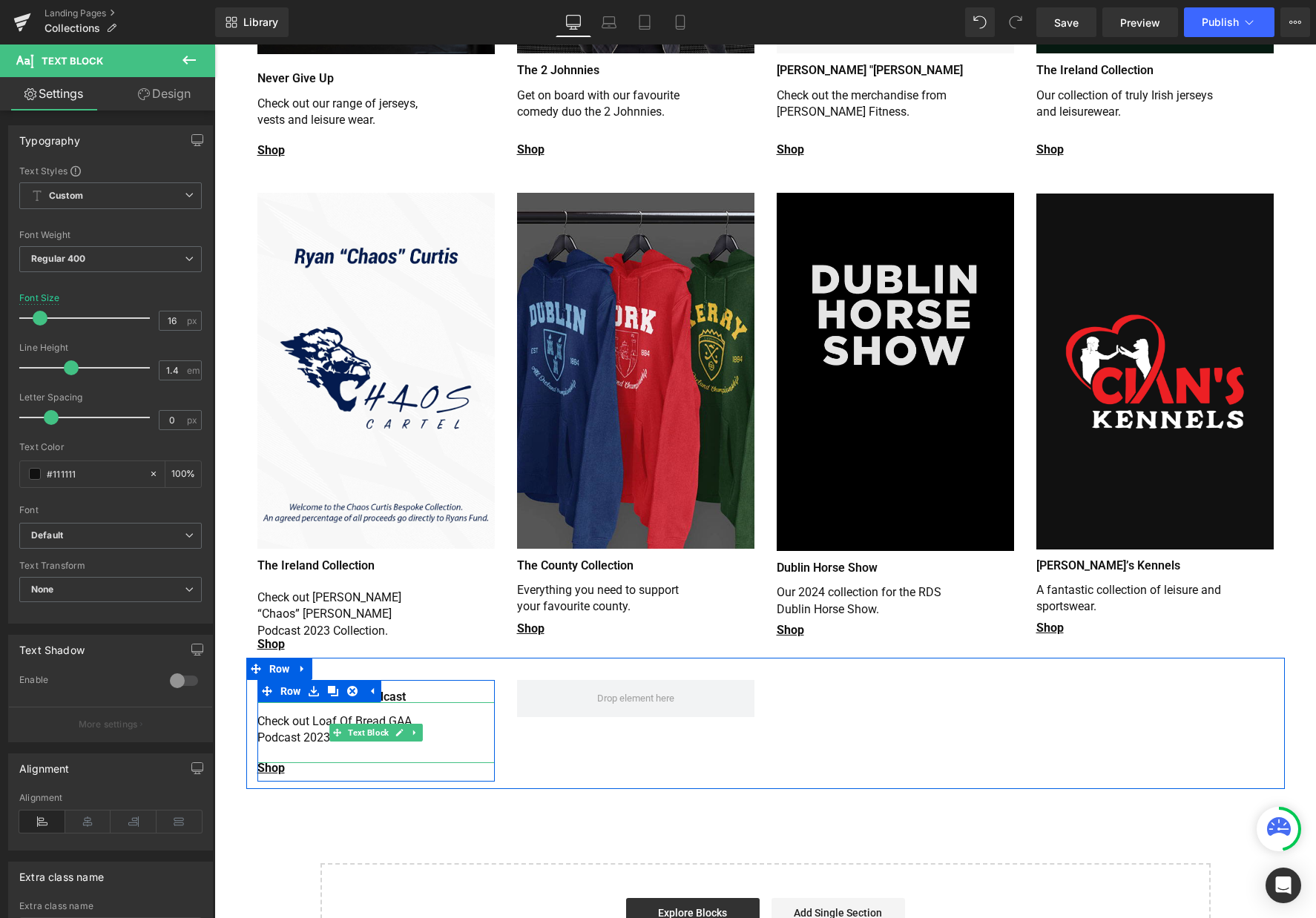
click at [417, 712] on div "Check out Loaf Of Bread GAA Podcast 2023 Collection. Text Block" at bounding box center [376, 732] width 237 height 61
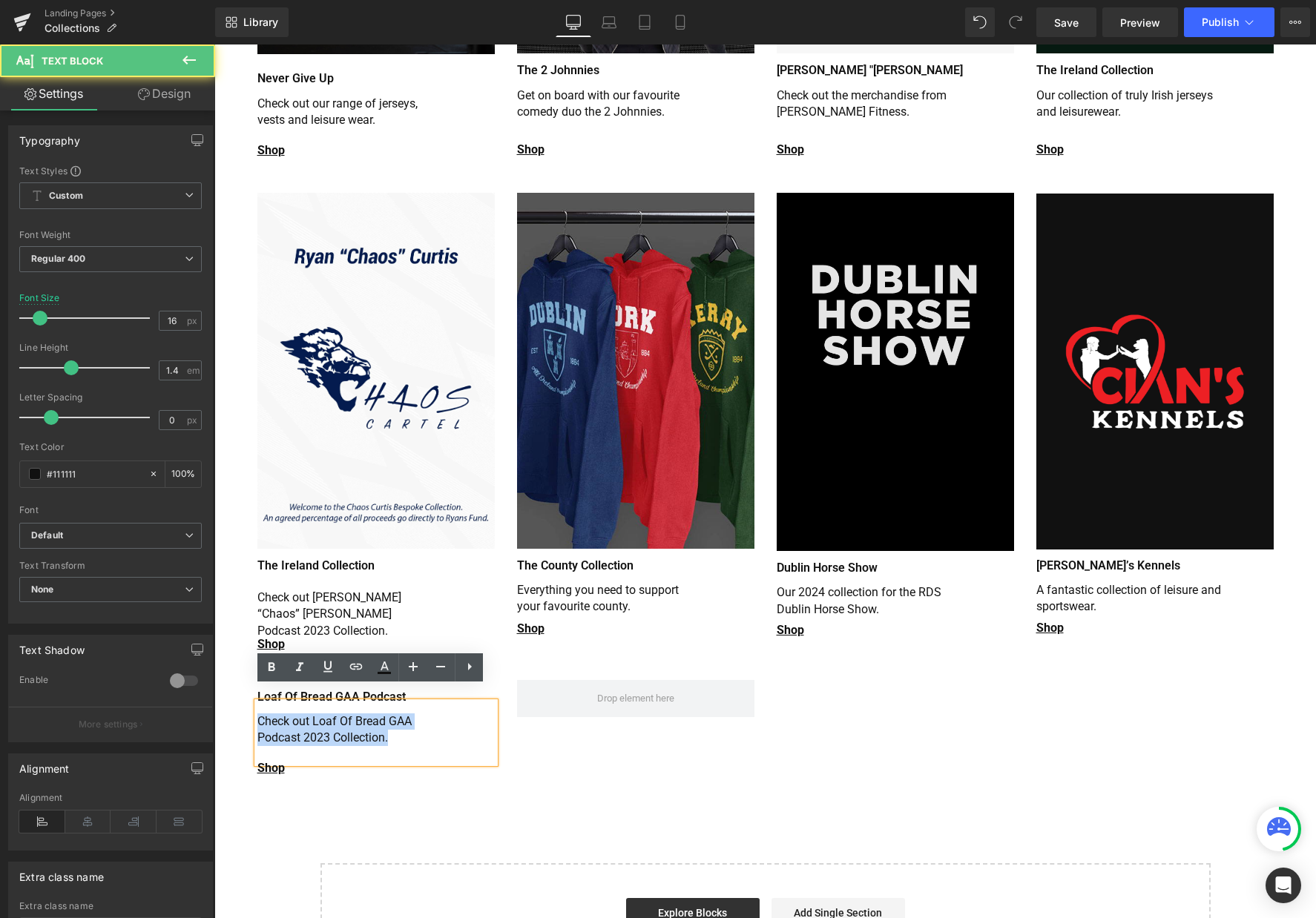
drag, startPoint x: 396, startPoint y: 716, endPoint x: 219, endPoint y: 701, distance: 177.6
click at [247, 697] on div "Shop Heading Loaf Of Bread GAA Podcast Heading Check out Loaf Of Bread GAA Podc…" at bounding box center [376, 731] width 259 height 101
copy p "Check out Loaf Of Bread GAA Podcast 2023 Collection."
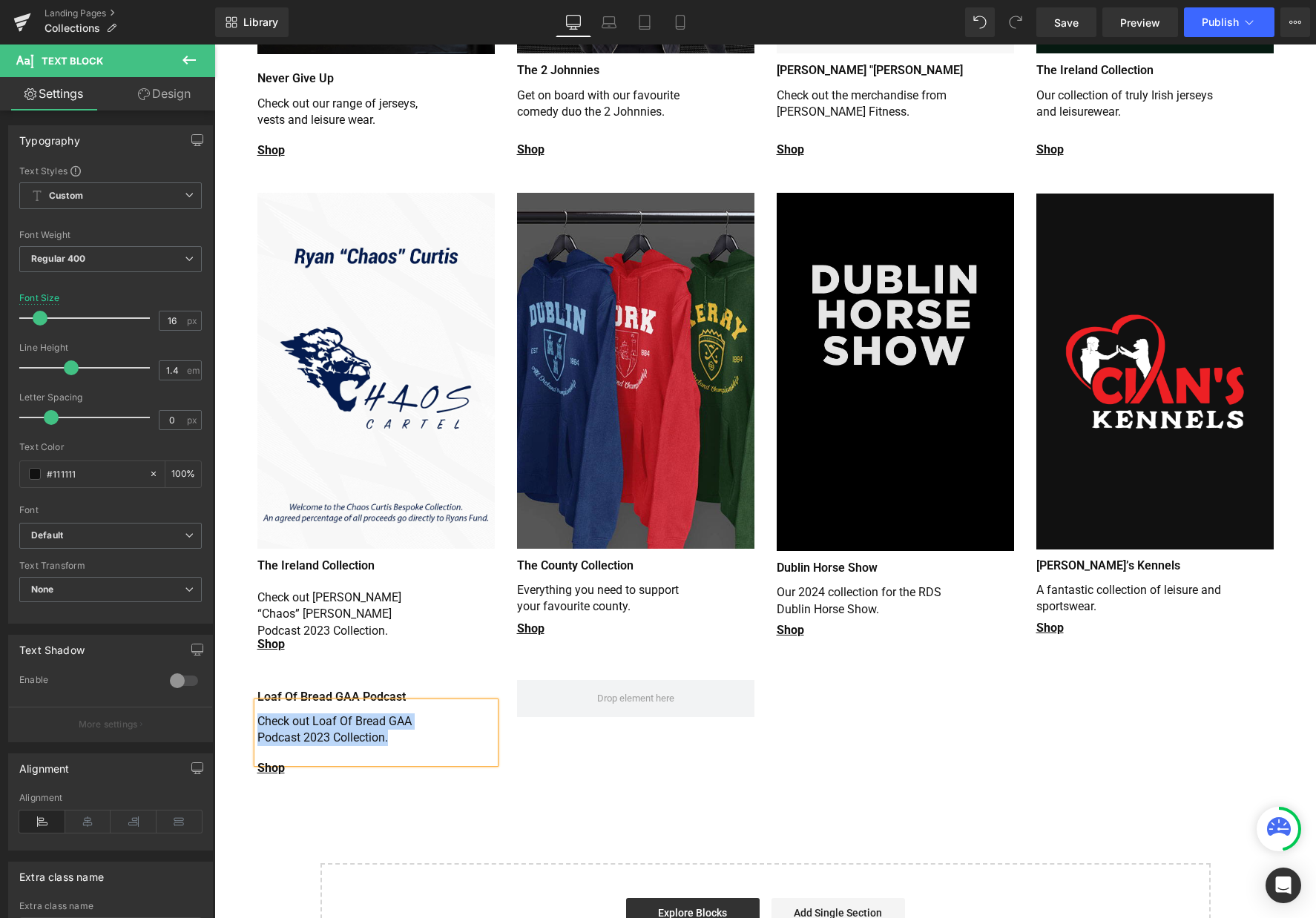
scroll to position [0, 0]
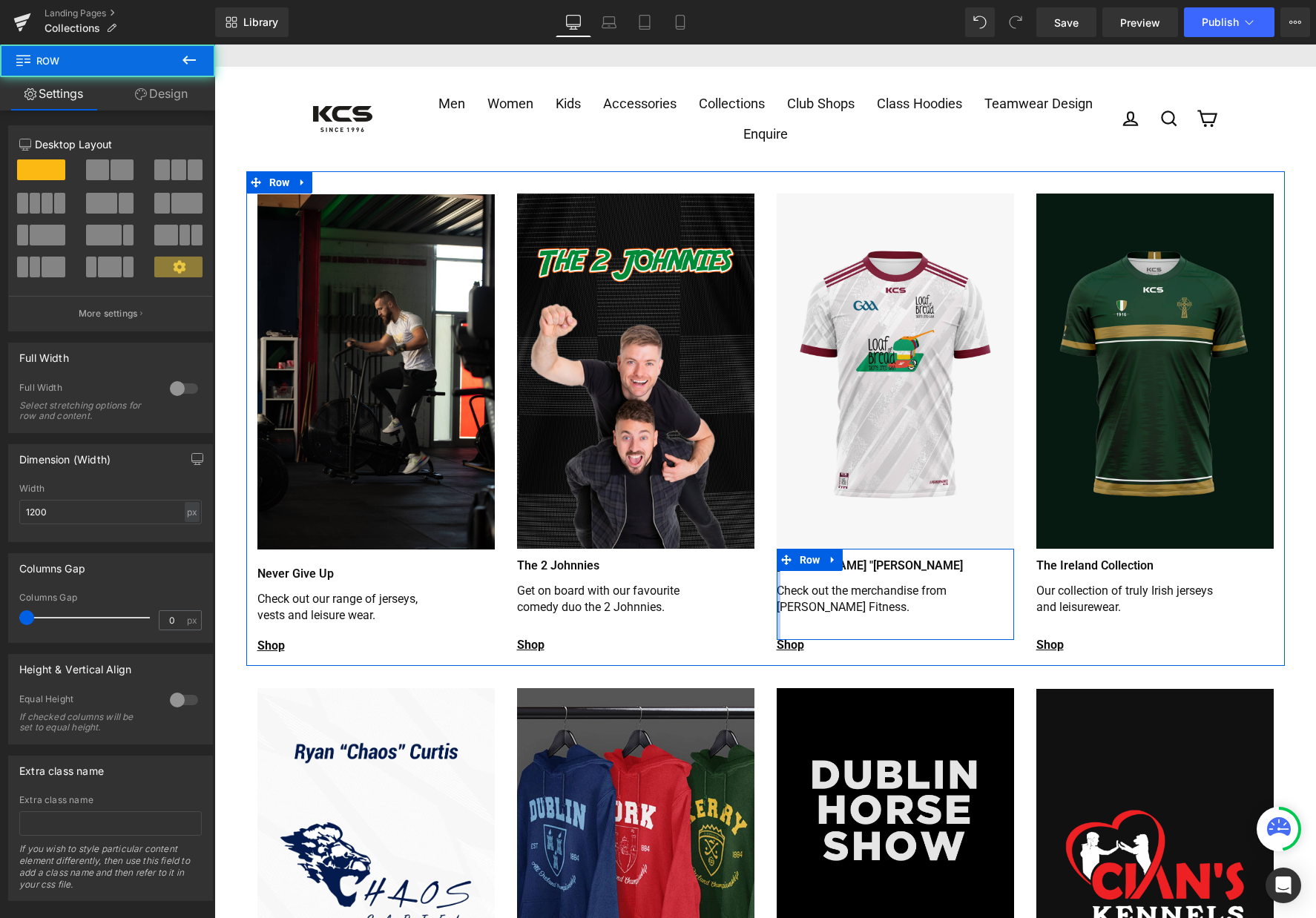
click at [777, 591] on div "James "BOR" Doyle Heading Check out the merchandise from James Doyle Fitness. T…" at bounding box center [895, 594] width 237 height 92
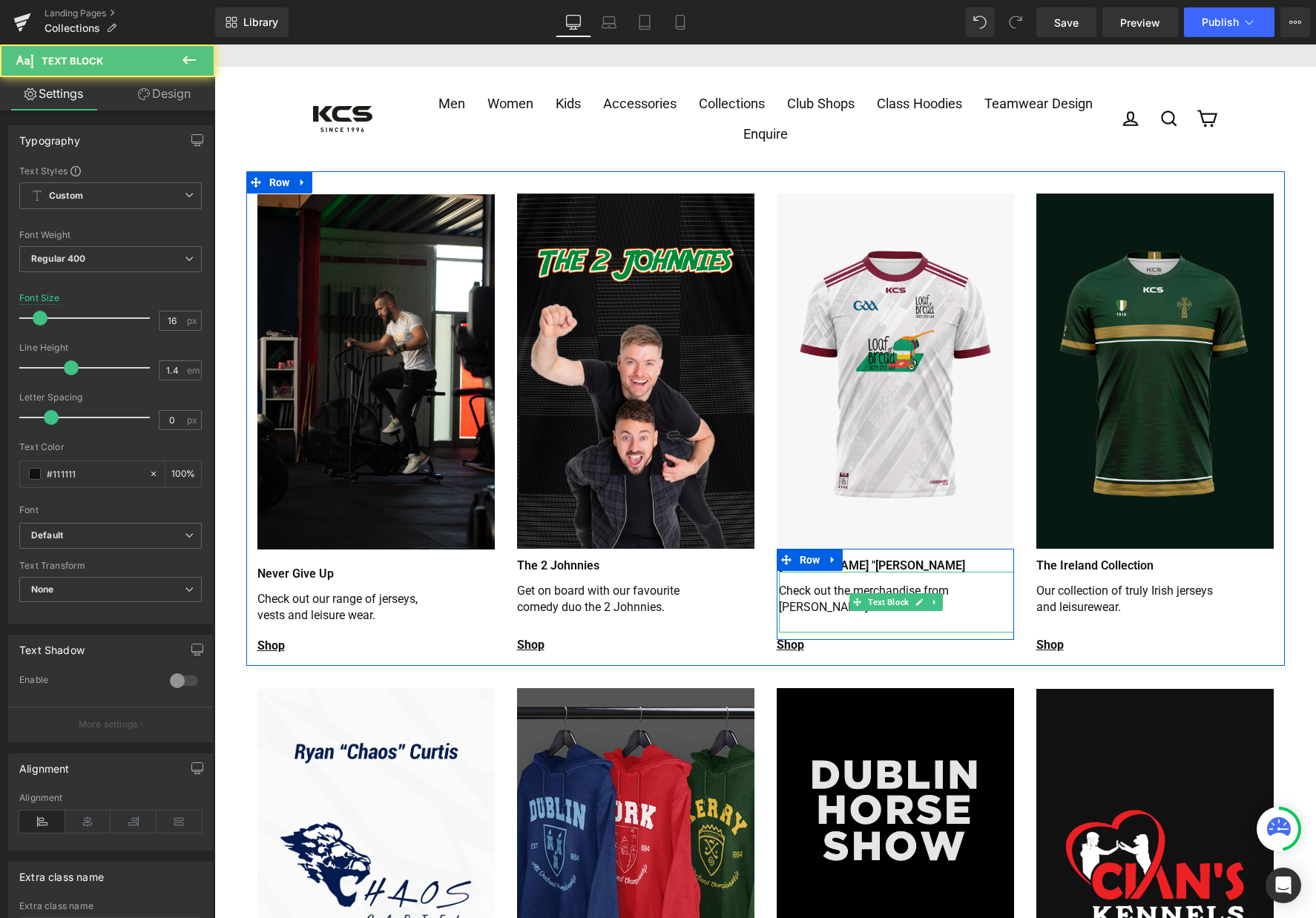
click at [811, 599] on p "Check out the merchandise from James Doyle Fitness." at bounding box center [870, 599] width 183 height 34
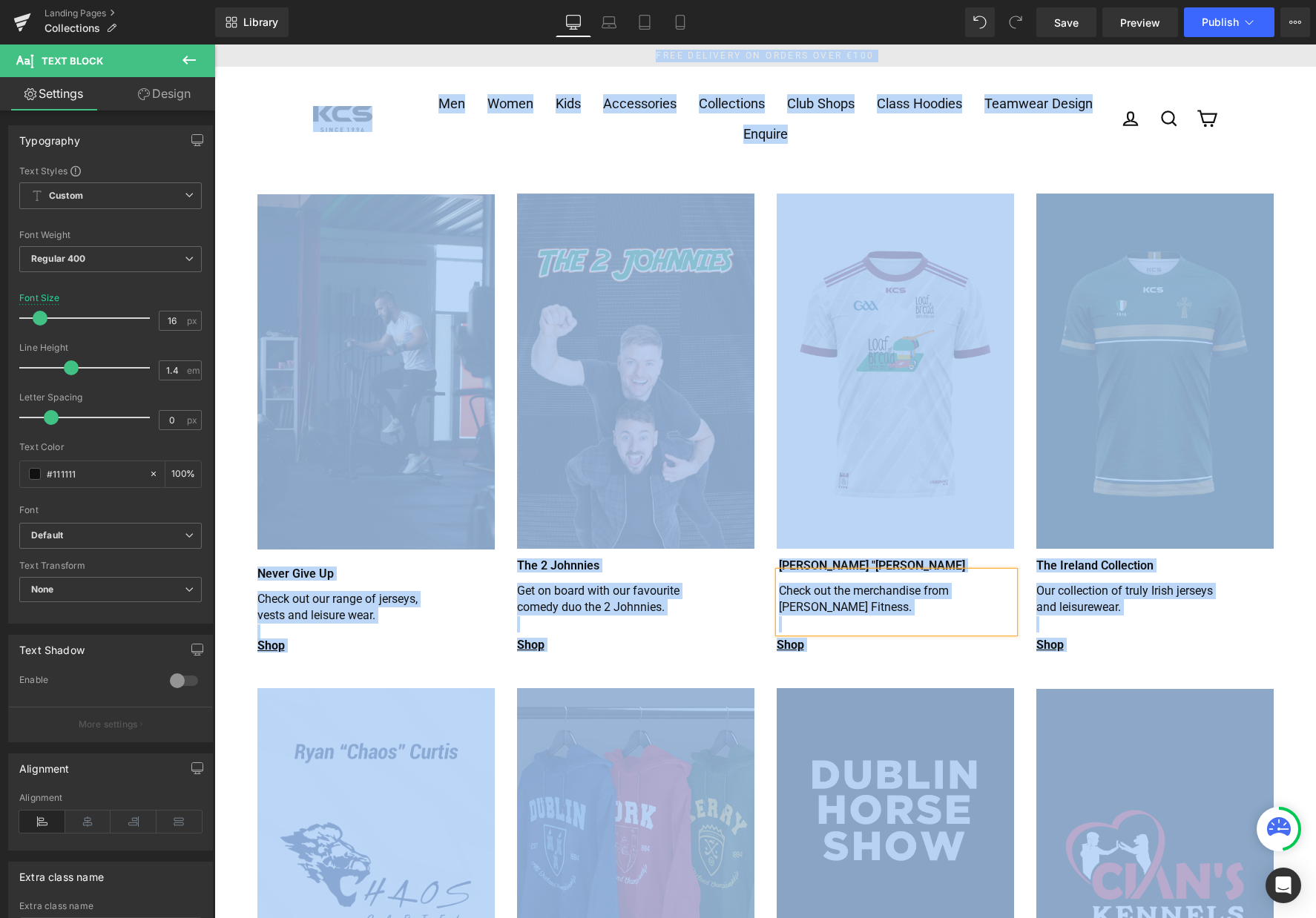
click at [901, 594] on p "Check out the merchandise from James Doyle Fitness." at bounding box center [870, 599] width 183 height 34
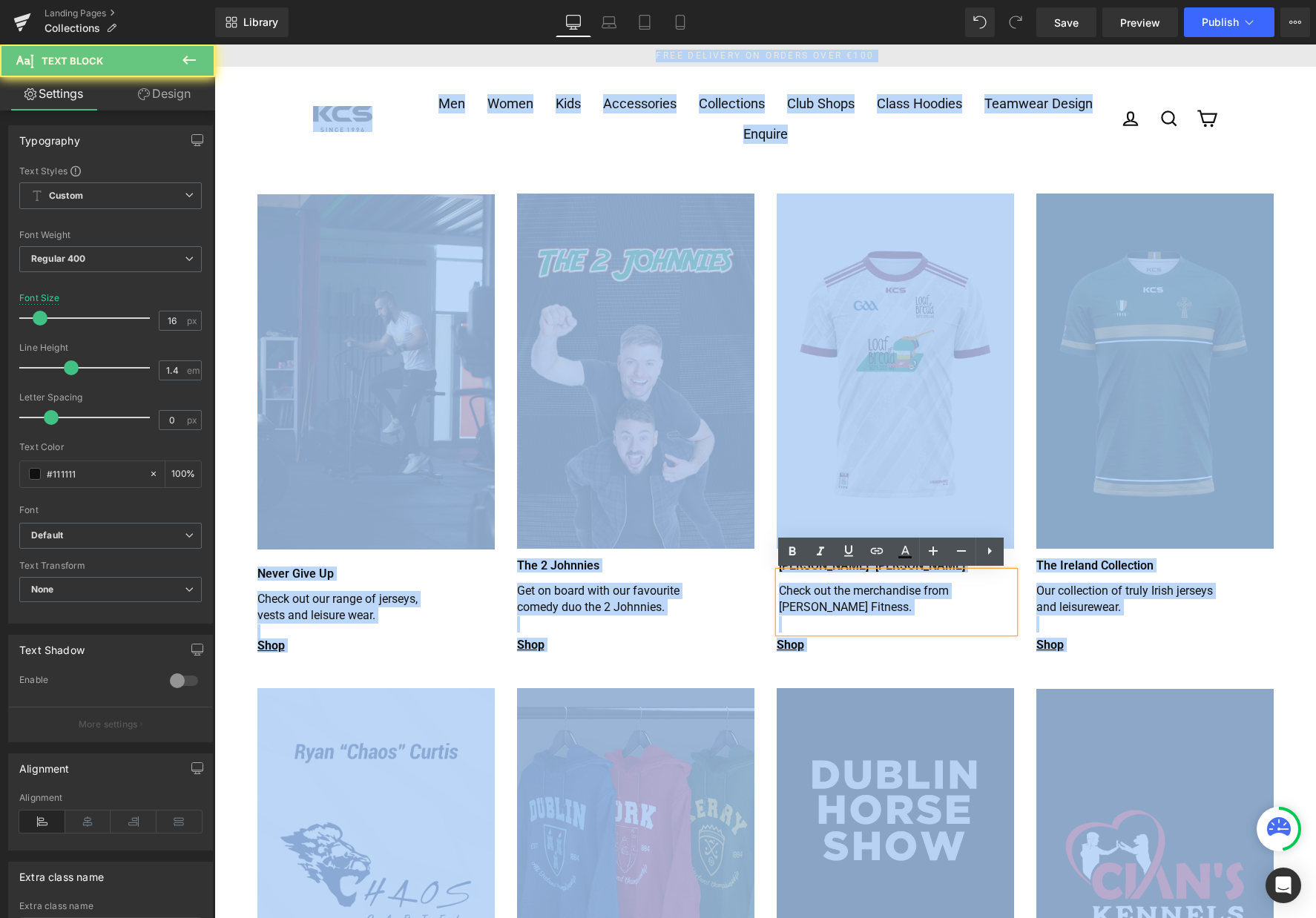
drag, startPoint x: 899, startPoint y: 607, endPoint x: 886, endPoint y: 619, distance: 17.7
click at [892, 608] on p "Check out the merchandise from James Doyle Fitness." at bounding box center [870, 599] width 183 height 34
click at [798, 604] on p "Check out the merchandise from James Doyle Fitness." at bounding box center [870, 599] width 183 height 34
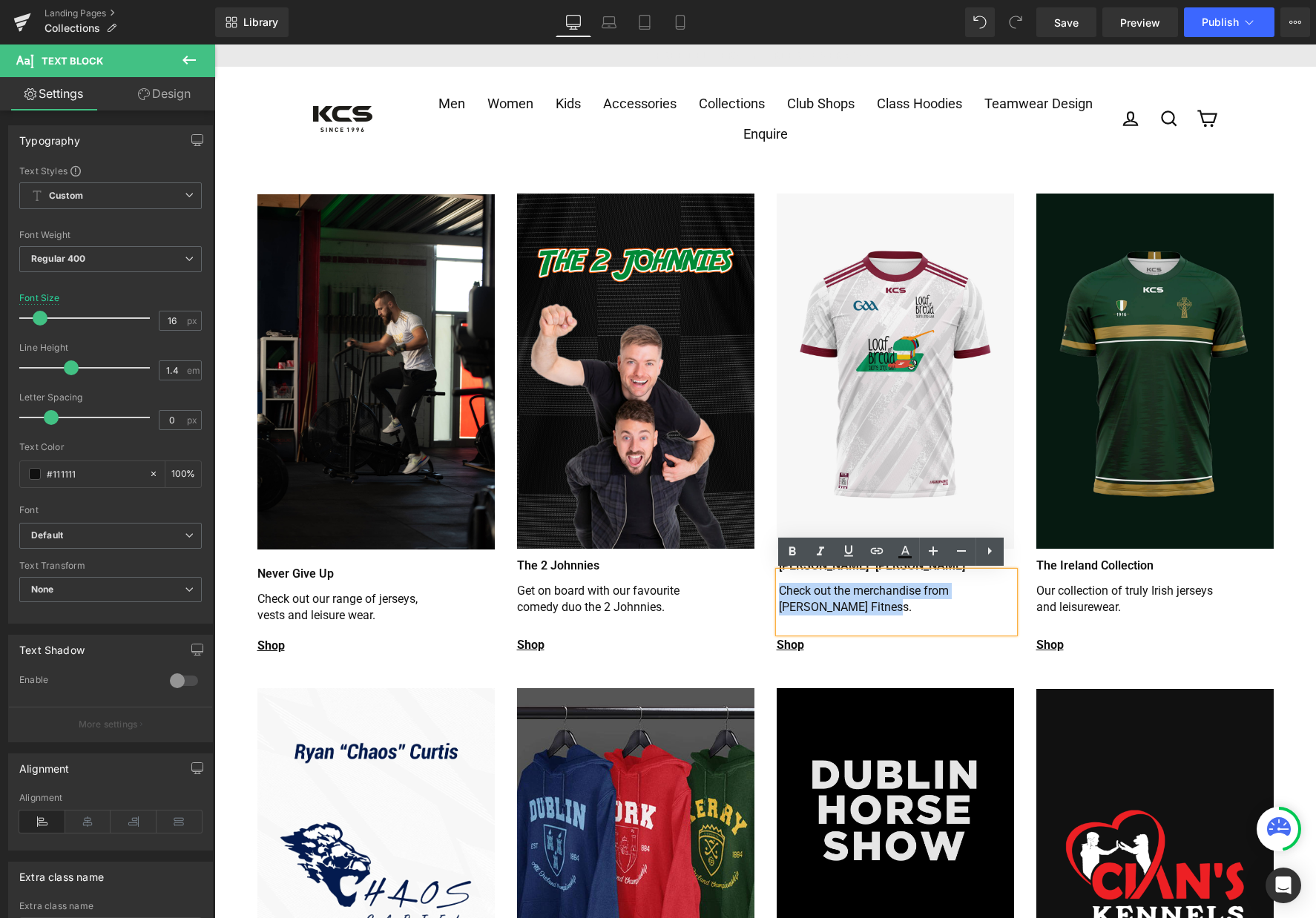
drag, startPoint x: 891, startPoint y: 611, endPoint x: 769, endPoint y: 579, distance: 126.1
click at [769, 579] on div "Shop Heading Shop Heading Image James "BOR" Doyle Heading Check out the merchan…" at bounding box center [895, 422] width 259 height 457
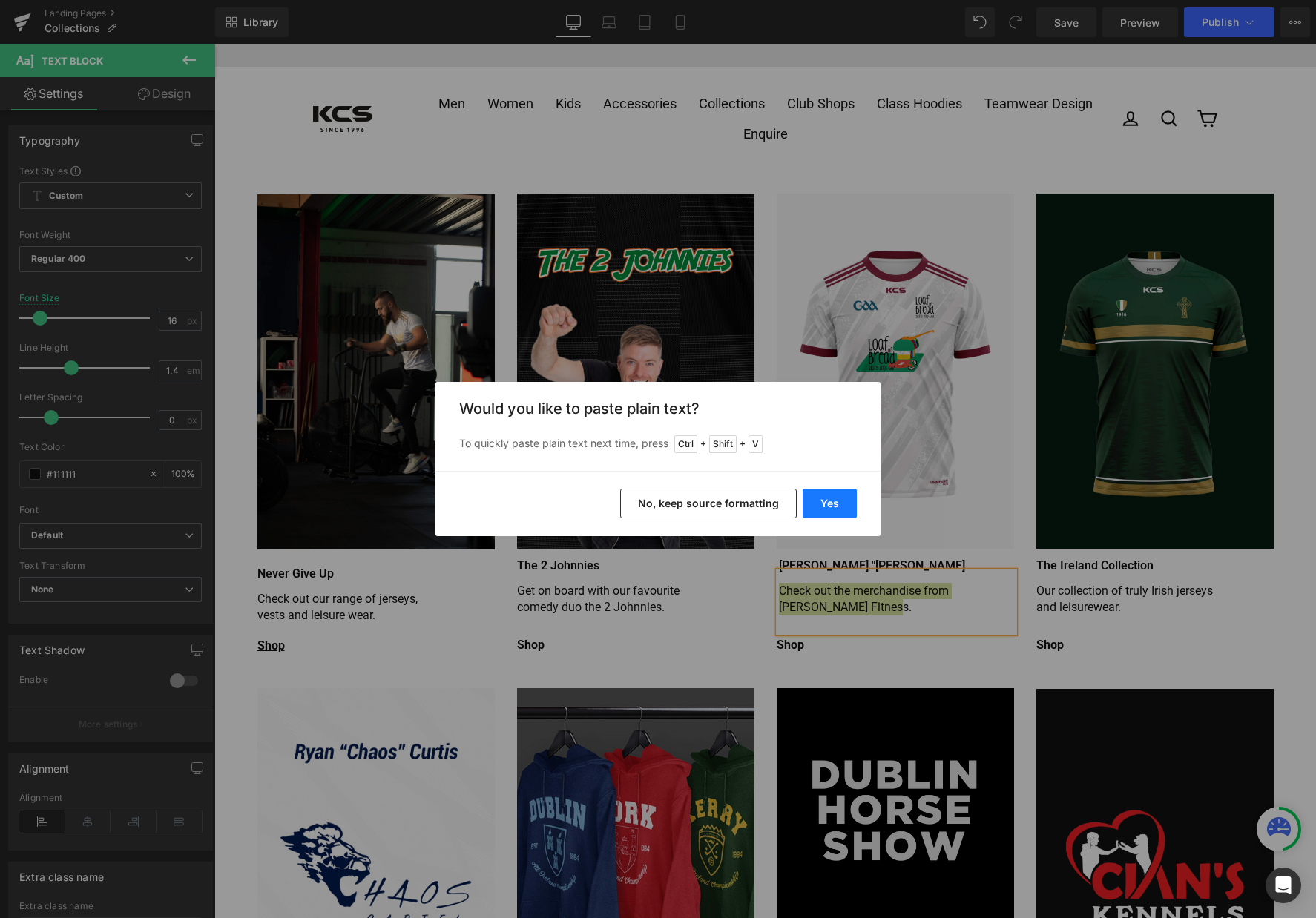
click at [817, 506] on button "Yes" at bounding box center [830, 503] width 54 height 30
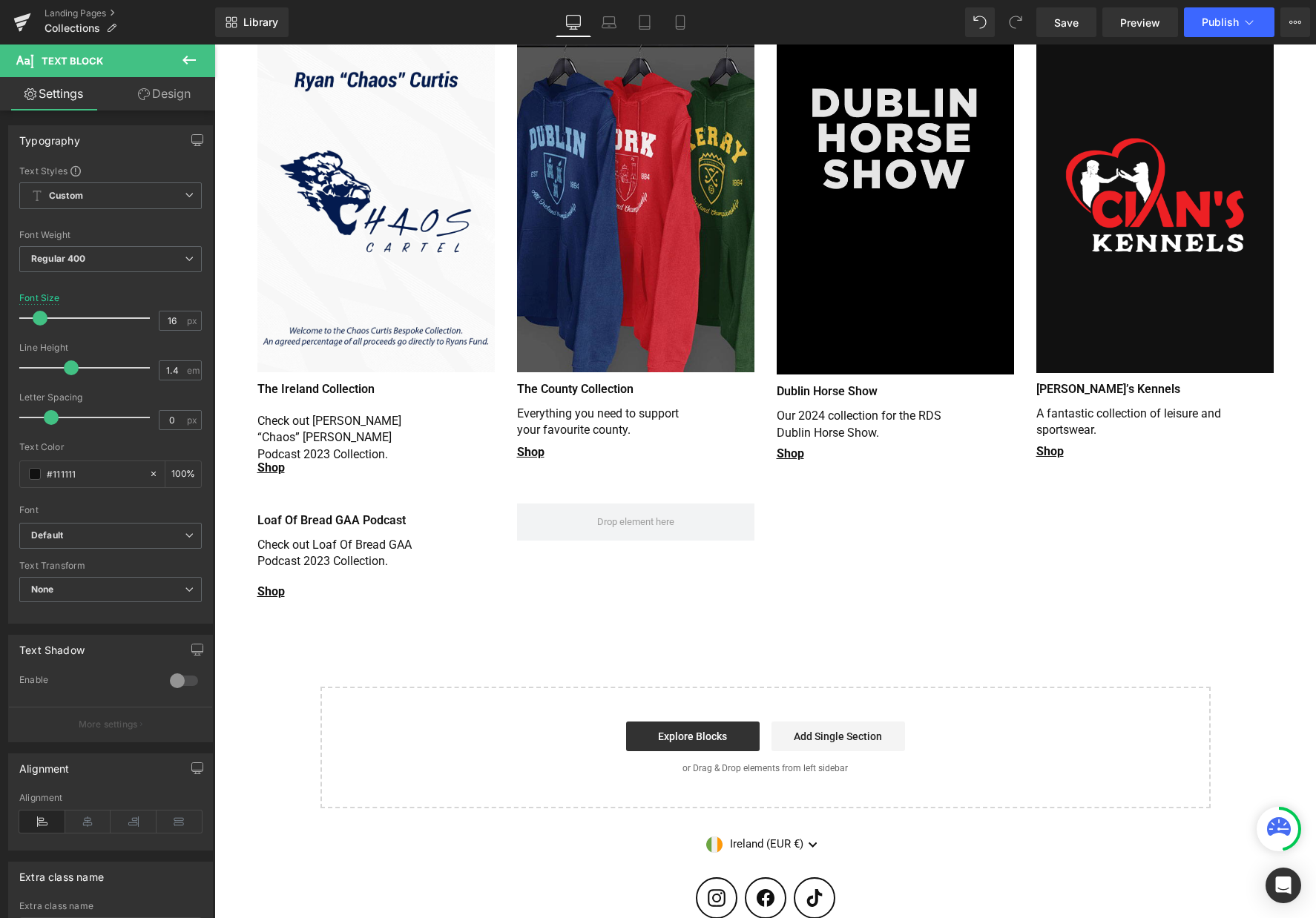
scroll to position [570, 0]
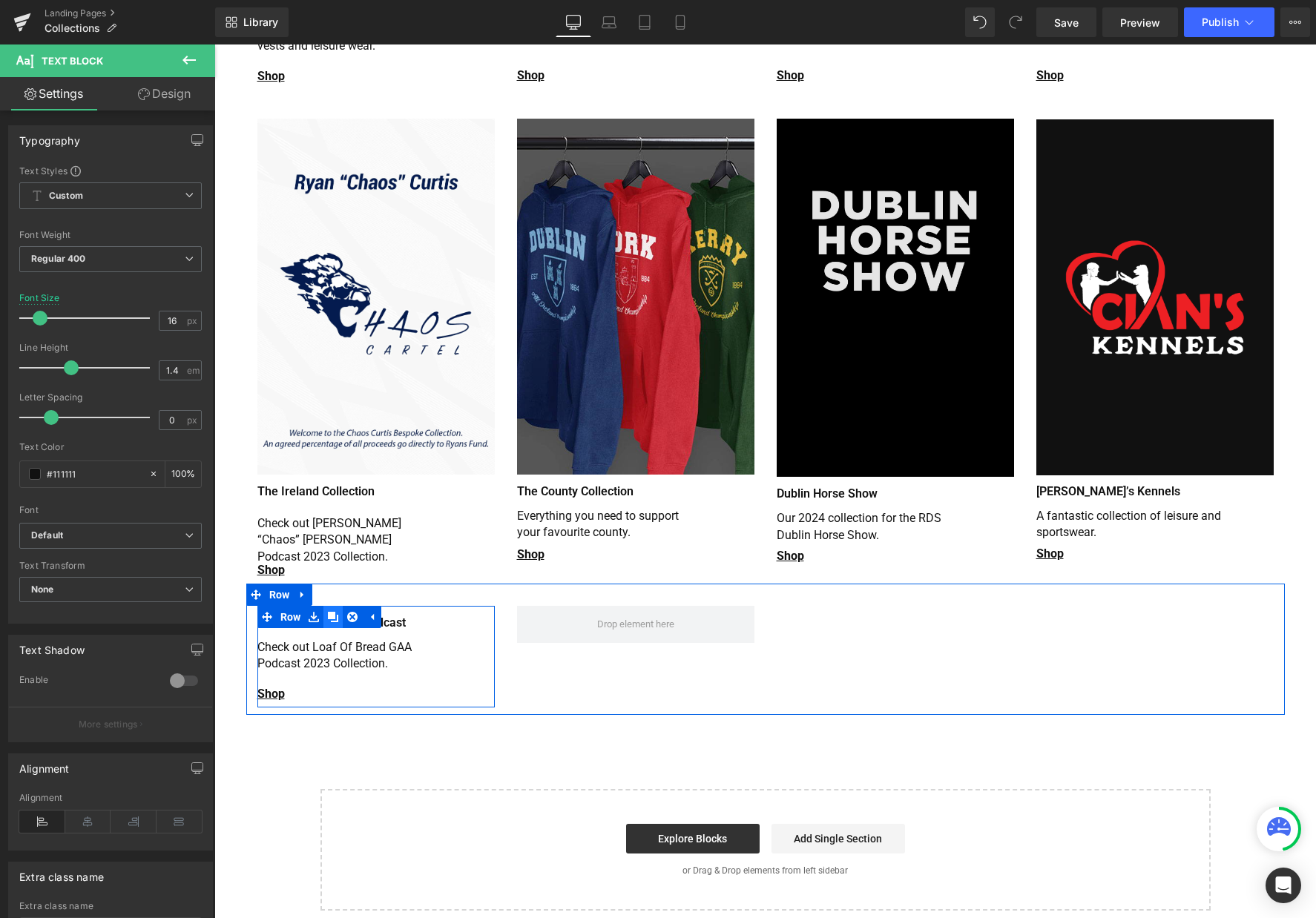
click at [333, 612] on icon at bounding box center [333, 616] width 10 height 10
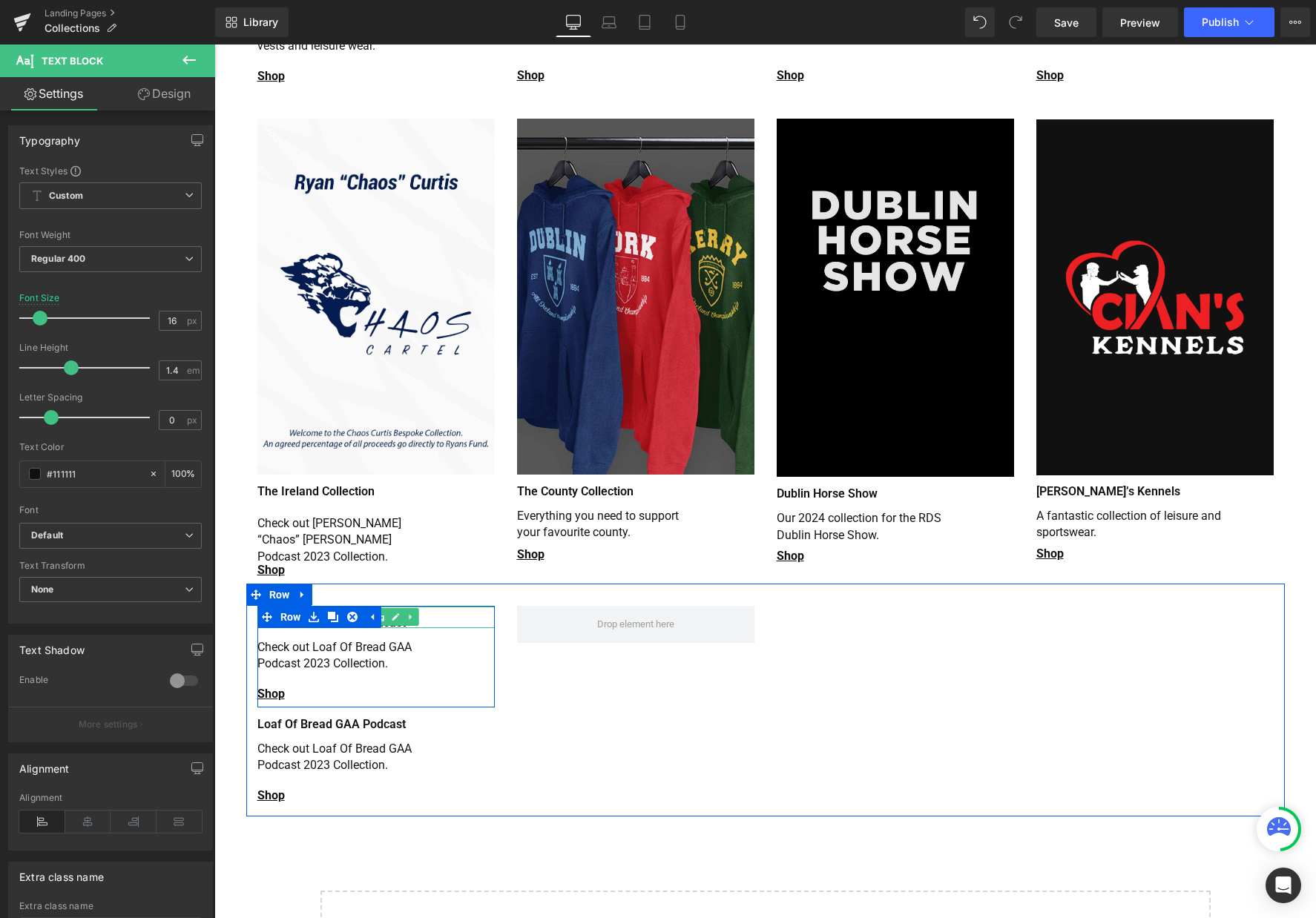
click at [391, 613] on icon at bounding box center [394, 617] width 8 height 9
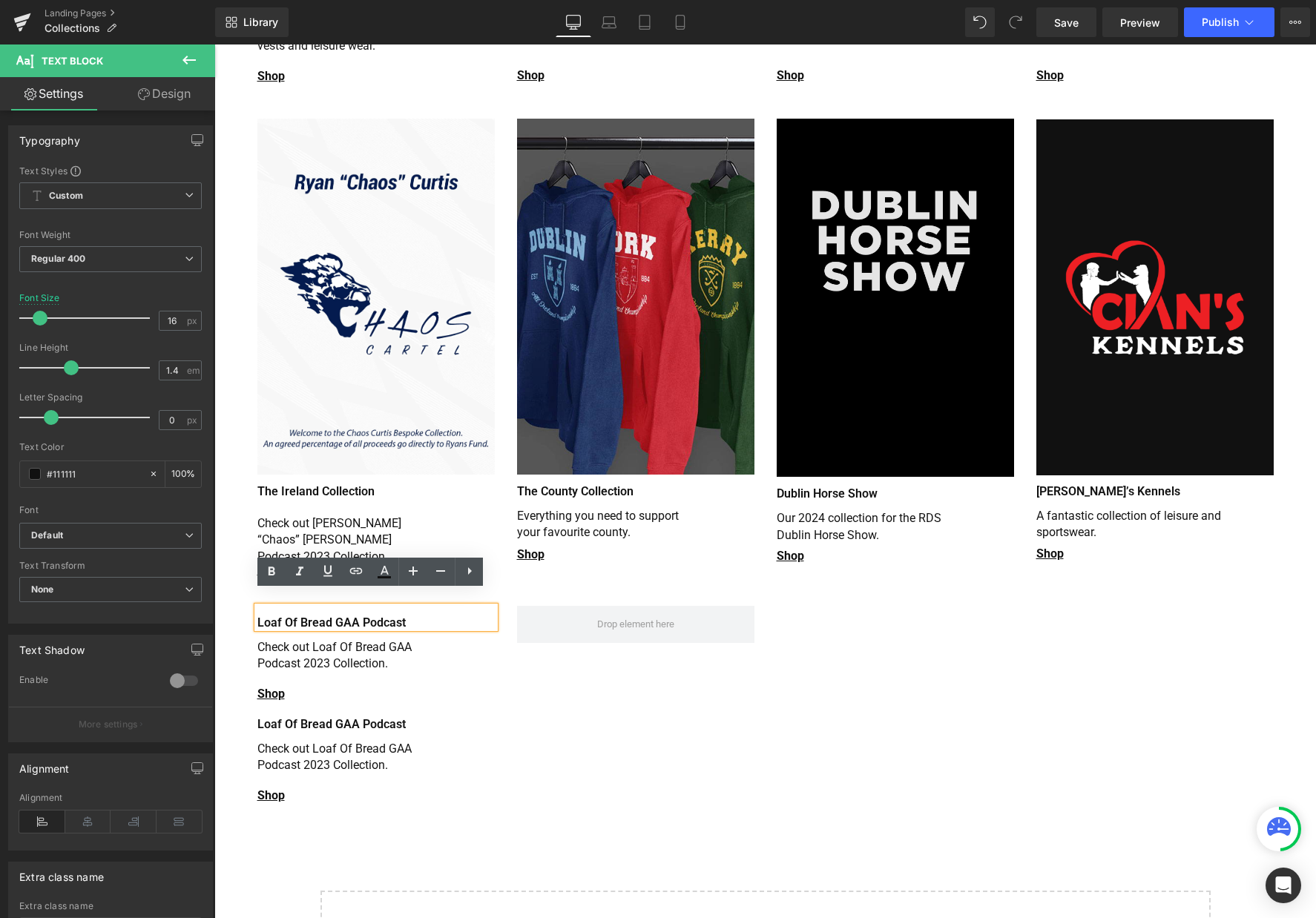
click at [376, 618] on h1 "Loaf Of Bread GAA Podcast" at bounding box center [376, 623] width 237 height 10
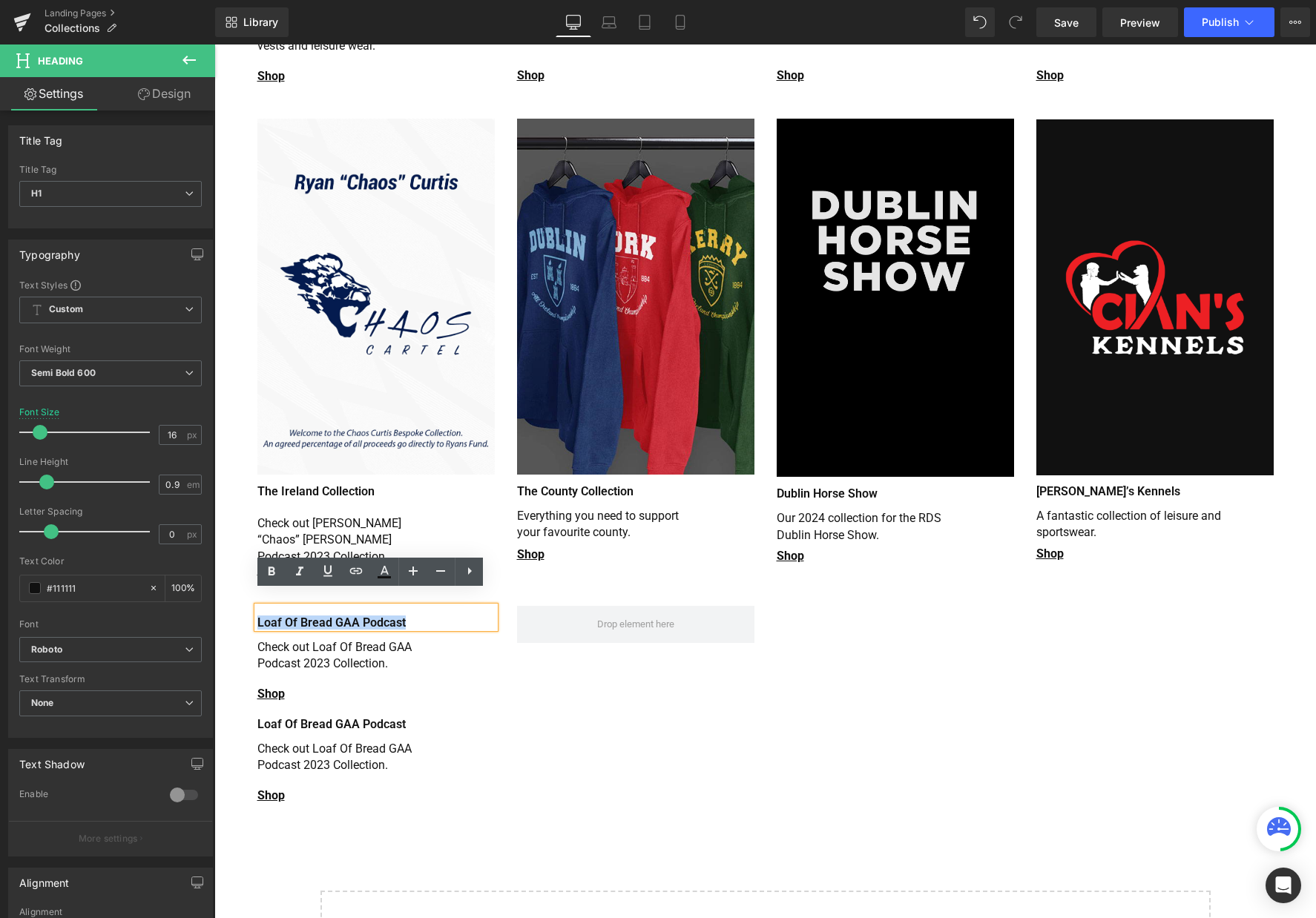
drag, startPoint x: 388, startPoint y: 602, endPoint x: 239, endPoint y: 597, distance: 149.1
click at [239, 597] on div "Image Row Never Give Up Heading Check out our range of jerseys, vests and leisu…" at bounding box center [765, 306] width 1101 height 1411
copy h1 "Loaf Of Bread GAA Podcast"
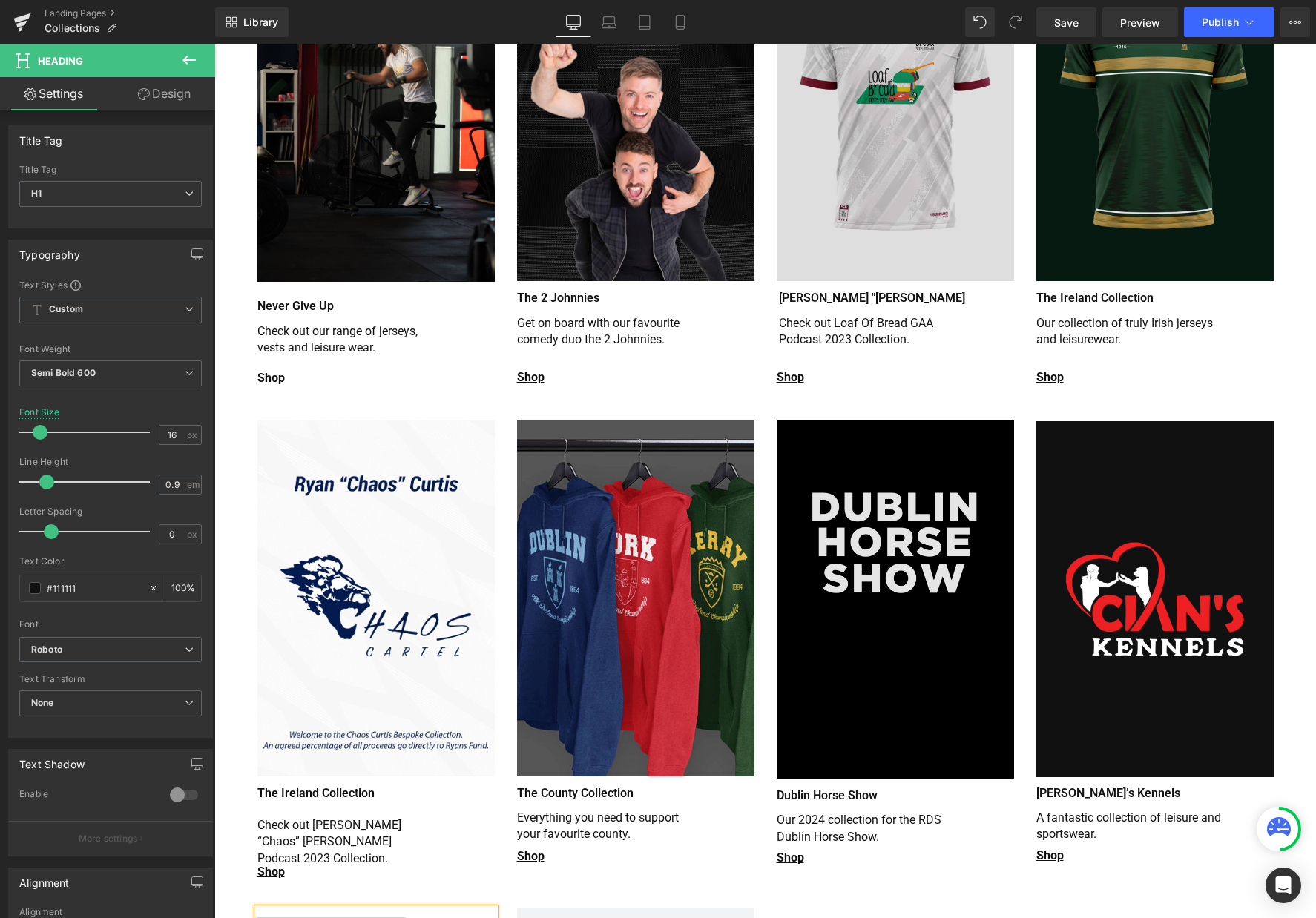
scroll to position [0, 0]
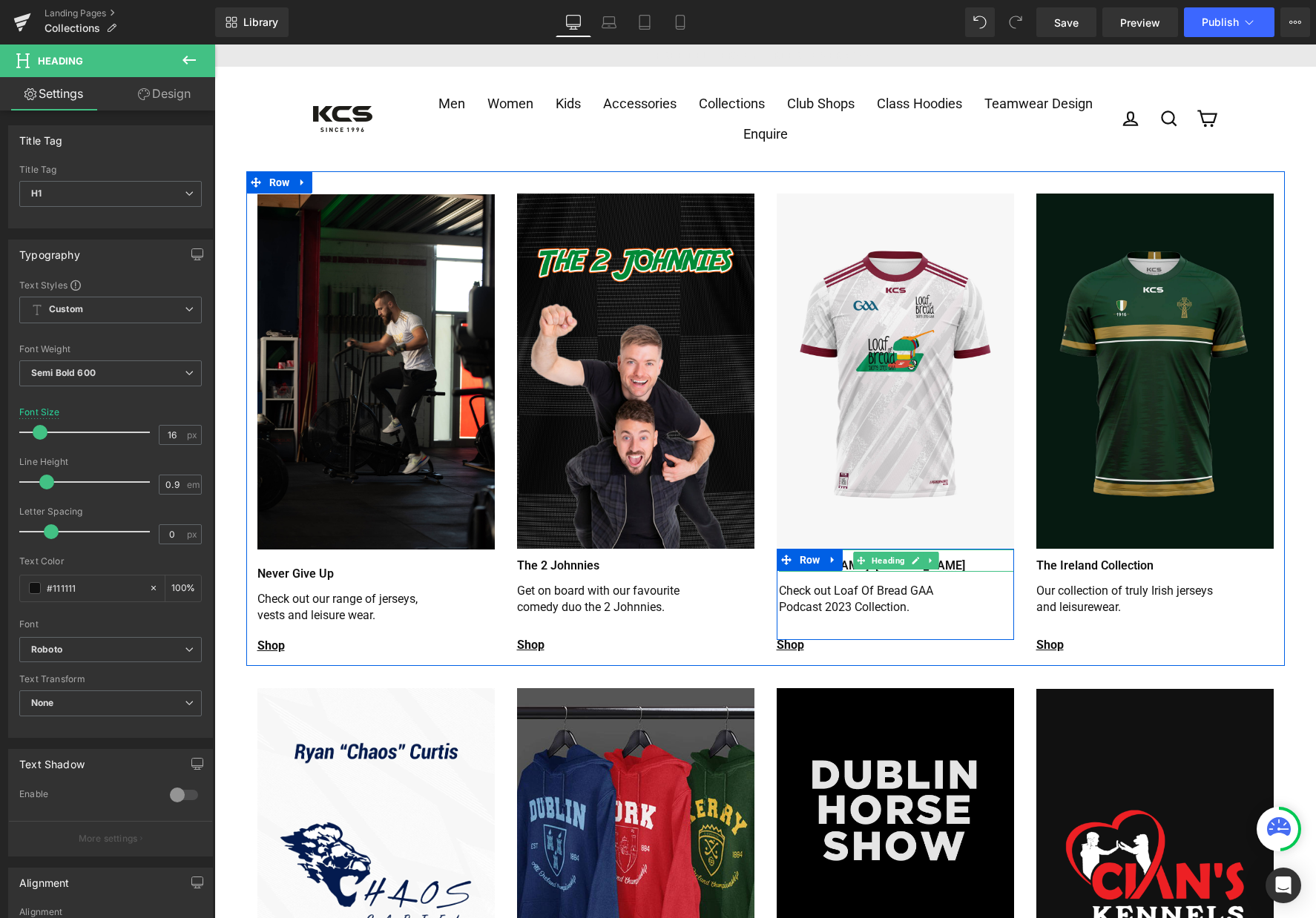
click at [957, 563] on h1 "[PERSON_NAME] "[PERSON_NAME]" at bounding box center [895, 565] width 235 height 10
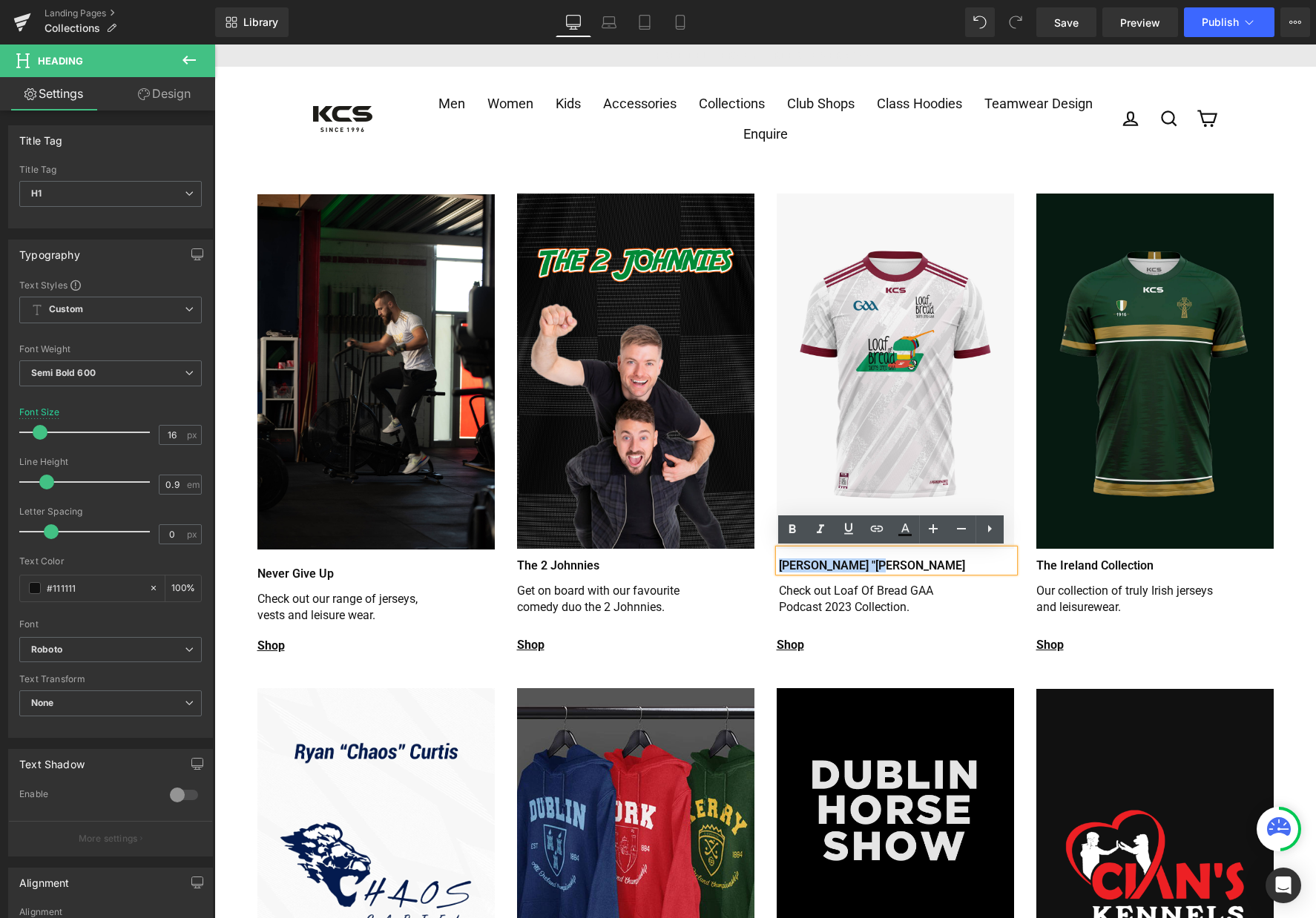
drag, startPoint x: 867, startPoint y: 566, endPoint x: 758, endPoint y: 570, distance: 109.1
click at [758, 570] on div "Image Row Never Give Up Heading Check out our range of jerseys, vests and leisu…" at bounding box center [766, 419] width 1039 height 495
paste div
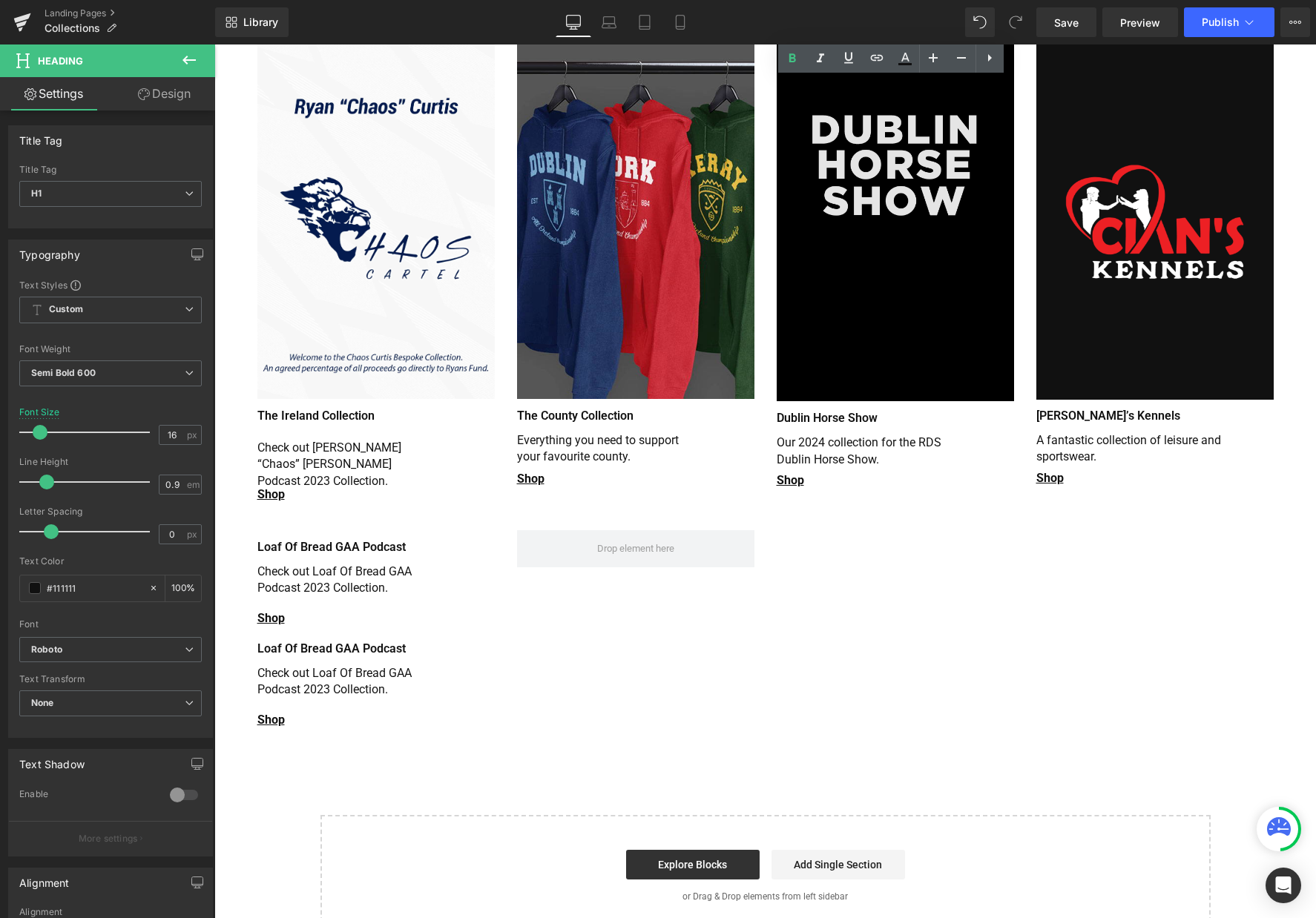
scroll to position [594, 0]
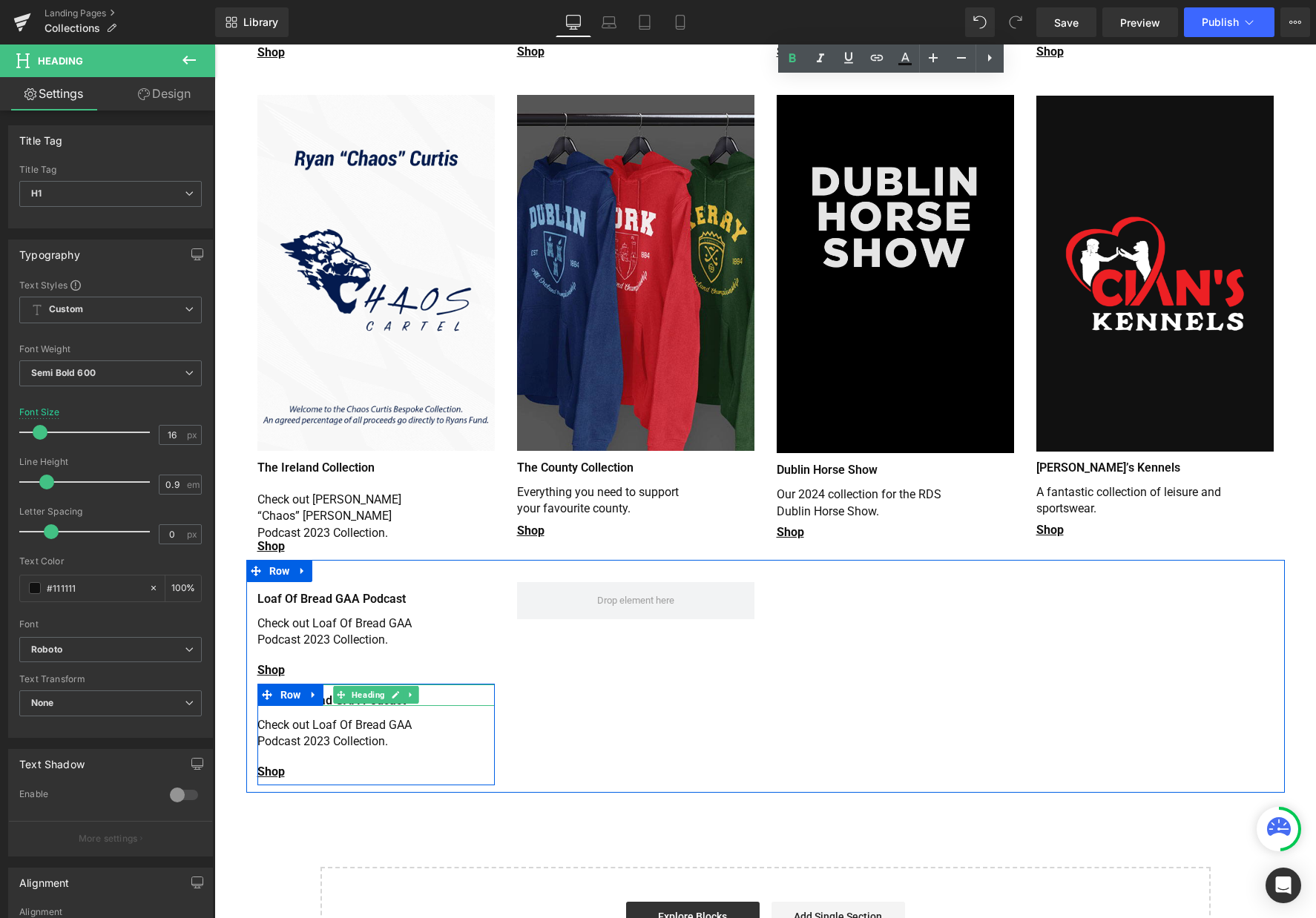
click at [358, 706] on div "Check out Loaf Of Bread GAA Podcast 2023 Collection." at bounding box center [376, 736] width 237 height 61
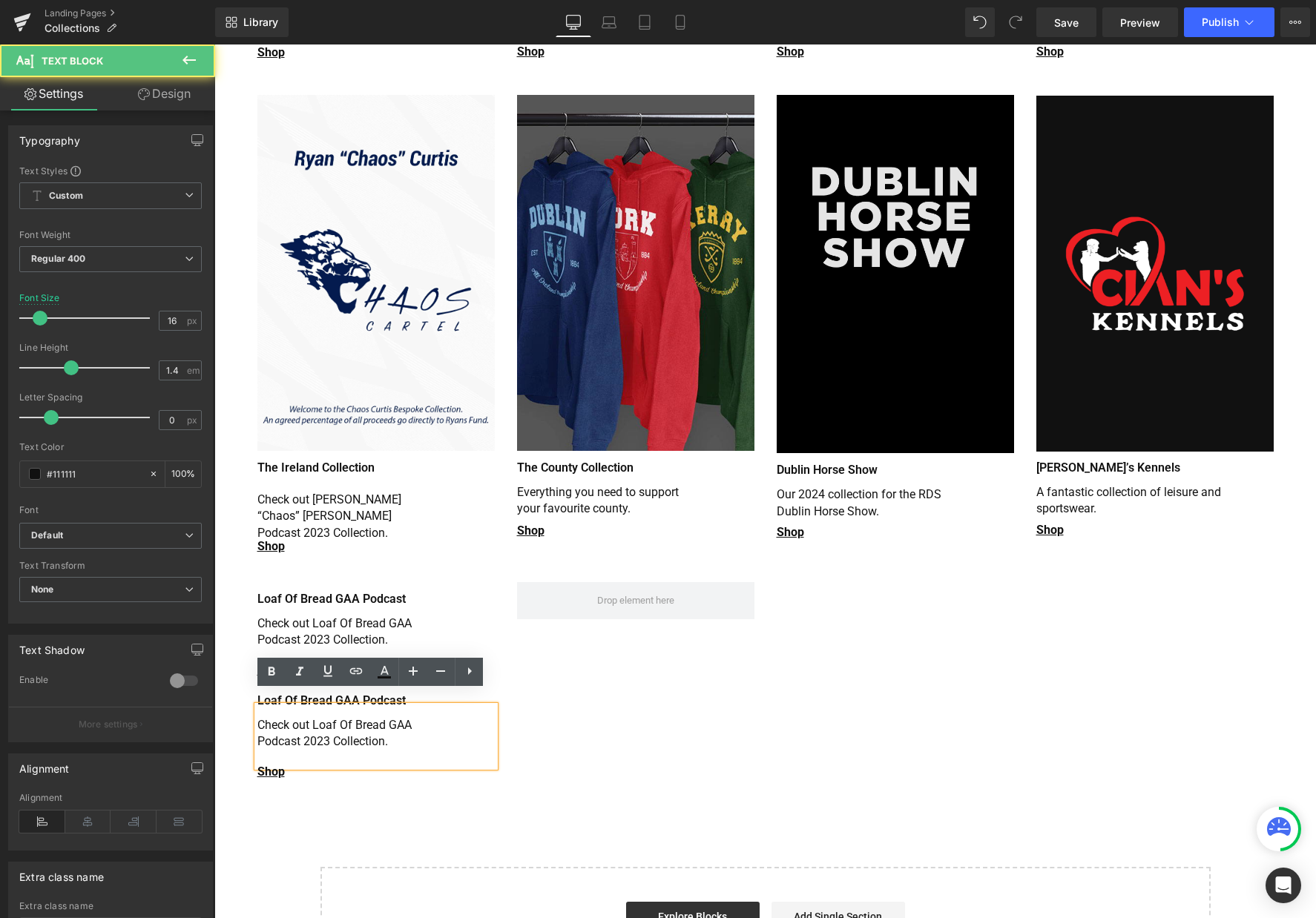
click at [431, 717] on p "Check out Loaf Of Bread GAA Podcast 2023 Collection." at bounding box center [350, 733] width 186 height 34
click at [438, 706] on div "Check out Loaf Of Bread GAA Podcast 2023 Collection." at bounding box center [376, 736] width 237 height 61
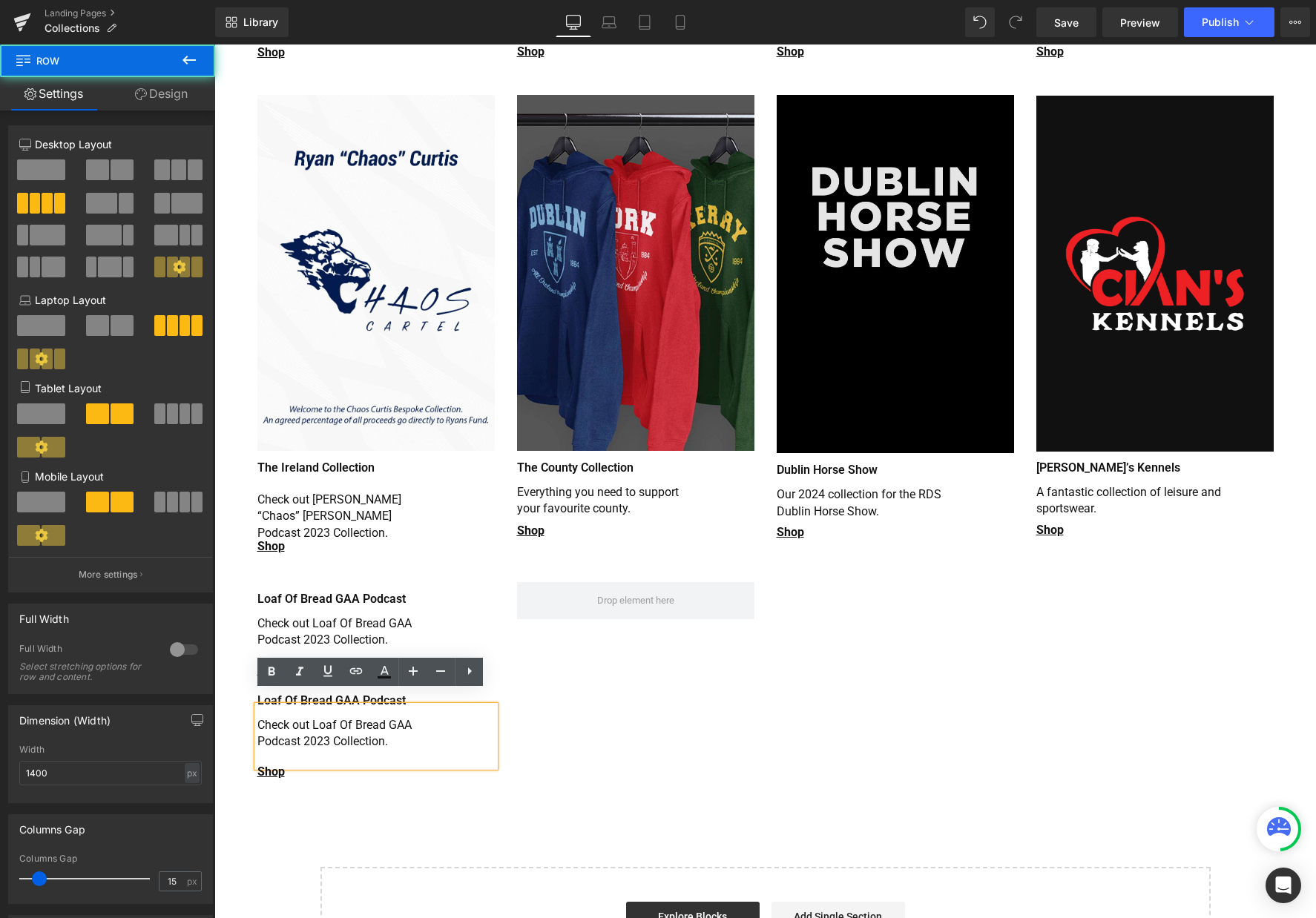
drag, startPoint x: 559, startPoint y: 655, endPoint x: 504, endPoint y: 675, distance: 58.5
click at [558, 653] on div "Shop Heading Loaf Of Bread GAA Podcast Heading Check out Loaf Of Bread GAA Podc…" at bounding box center [766, 676] width 1039 height 233
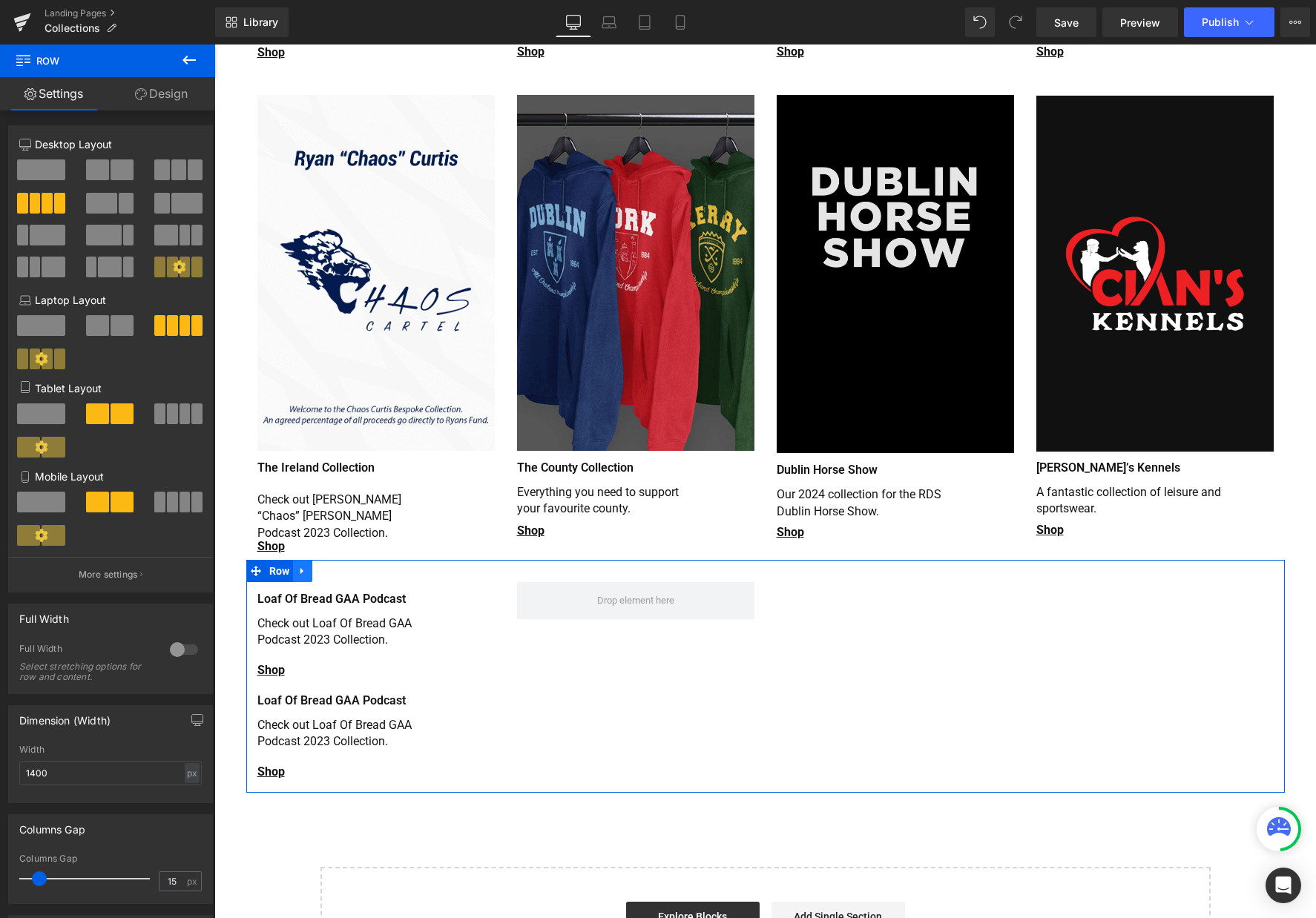
click at [300, 567] on icon at bounding box center [301, 570] width 3 height 6
click at [336, 566] on icon at bounding box center [341, 571] width 10 height 10
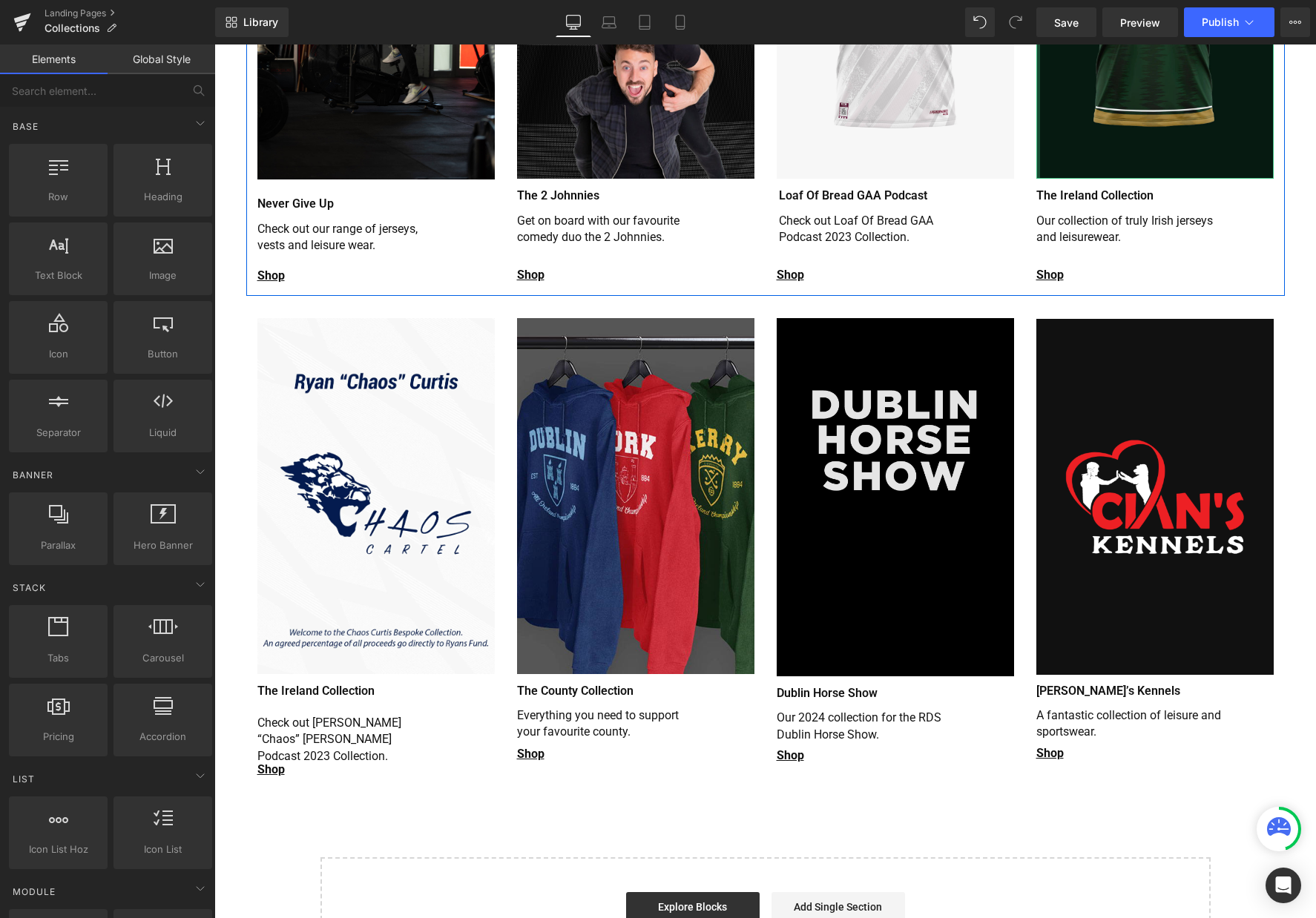
scroll to position [371, 0]
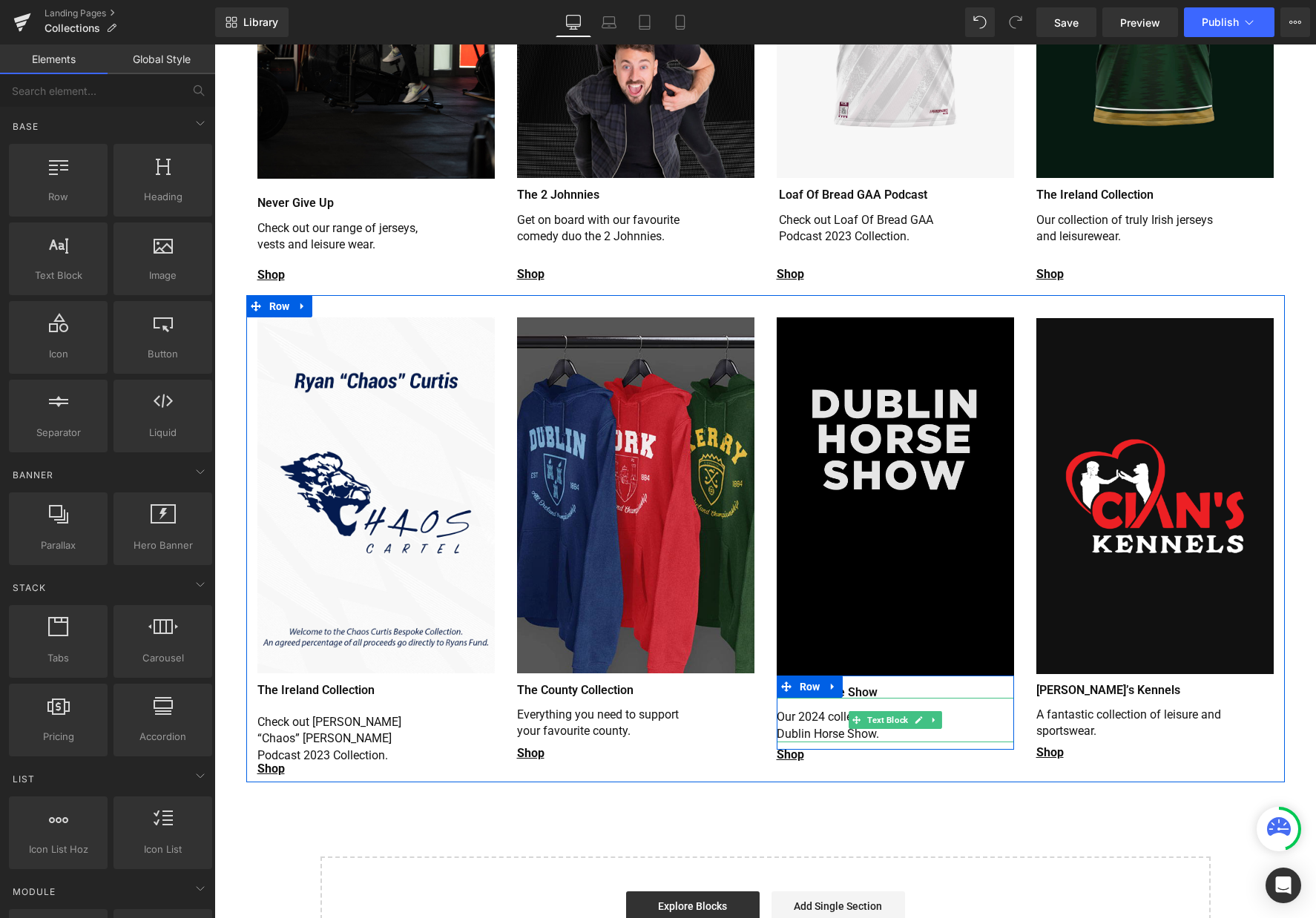
click at [816, 715] on p "Our 2024 collection for the RDS Dublin Horse Show. 1" at bounding box center [869, 725] width 186 height 34
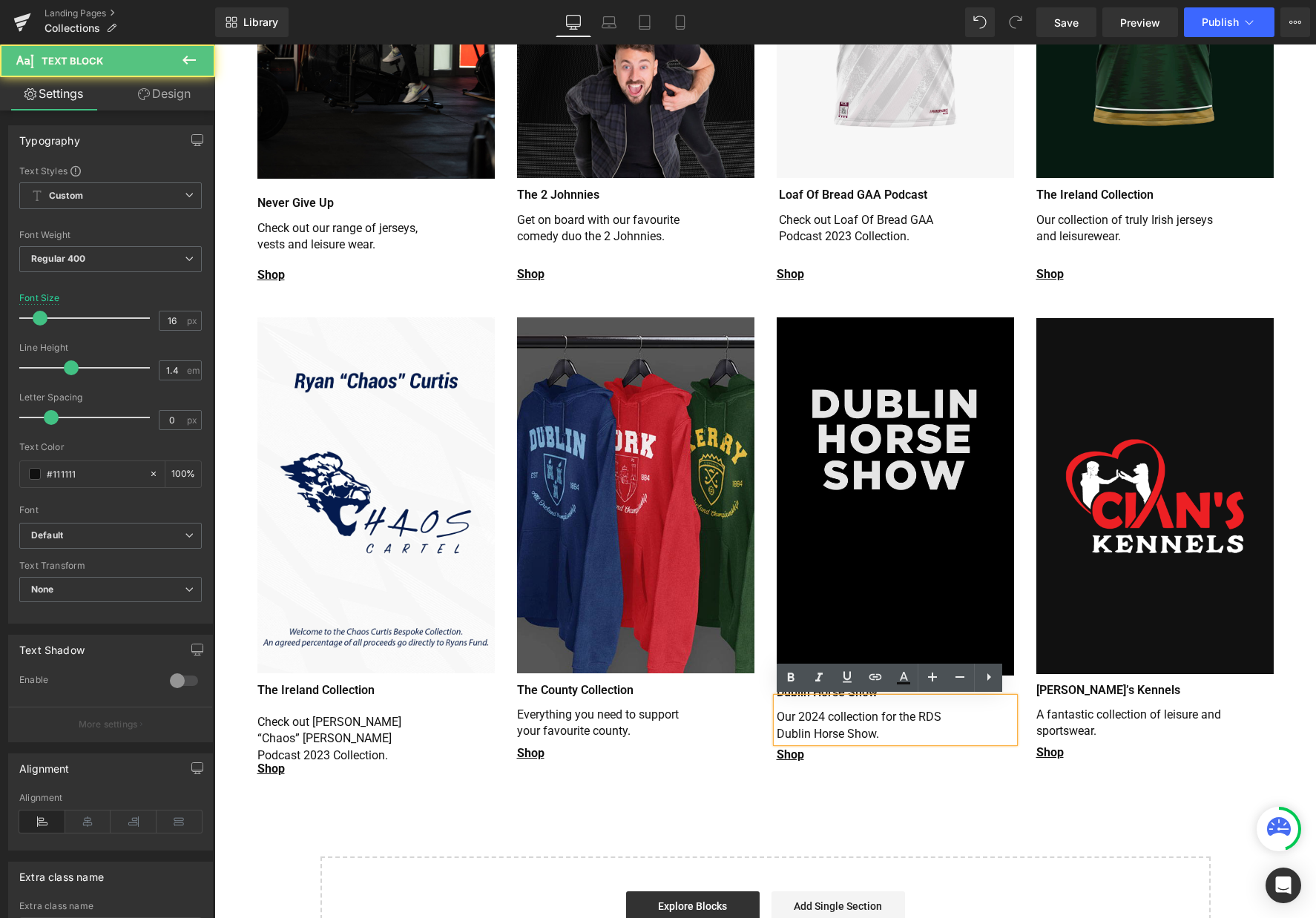
click at [819, 718] on p "Our 2024 collection for the RDS Dublin Horse Show. 1" at bounding box center [869, 725] width 186 height 34
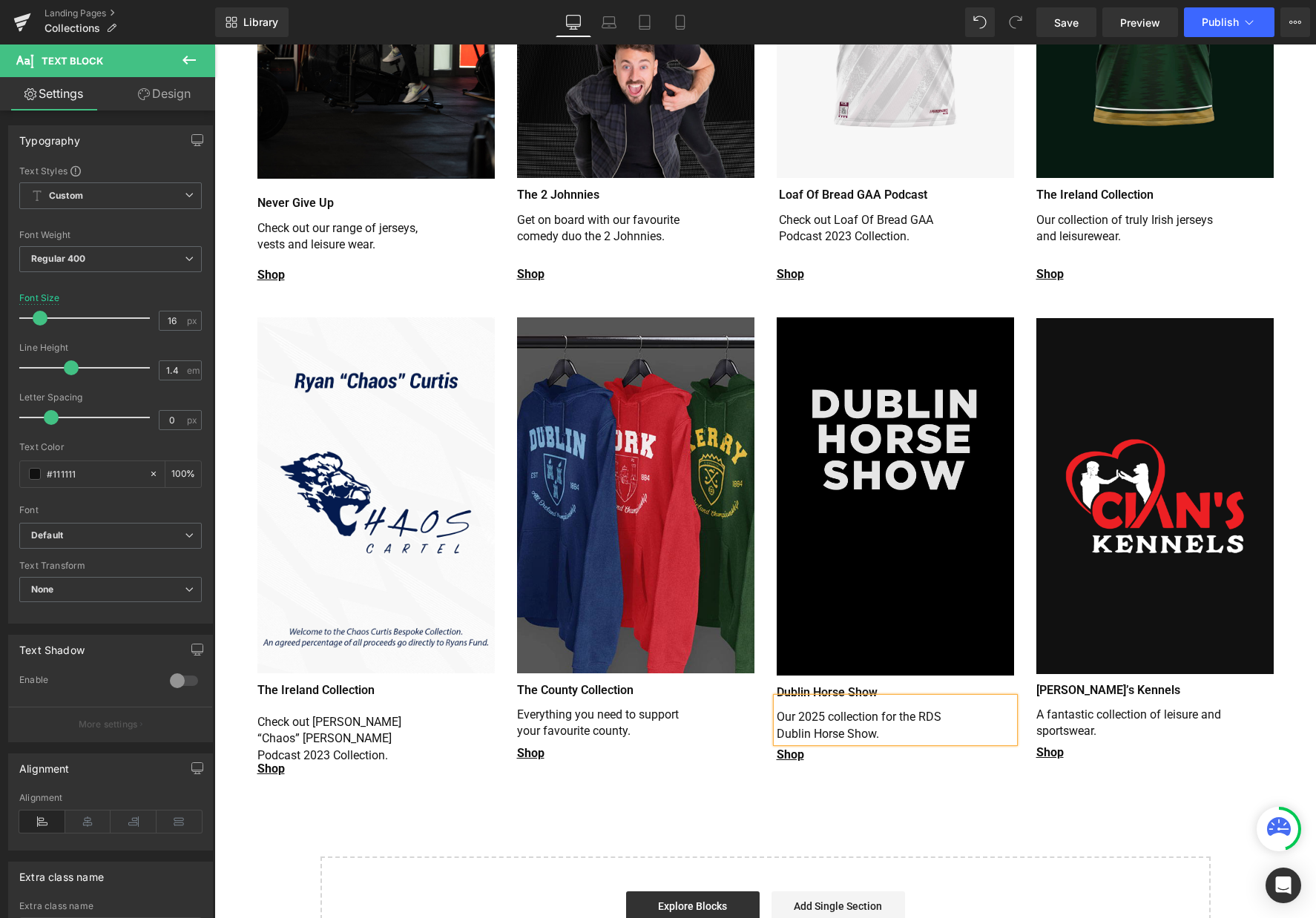
click at [887, 766] on div "Image The Ireland Collection Heading Row Check out Ryan “Chaos” Curtis Podcast …" at bounding box center [766, 538] width 1039 height 487
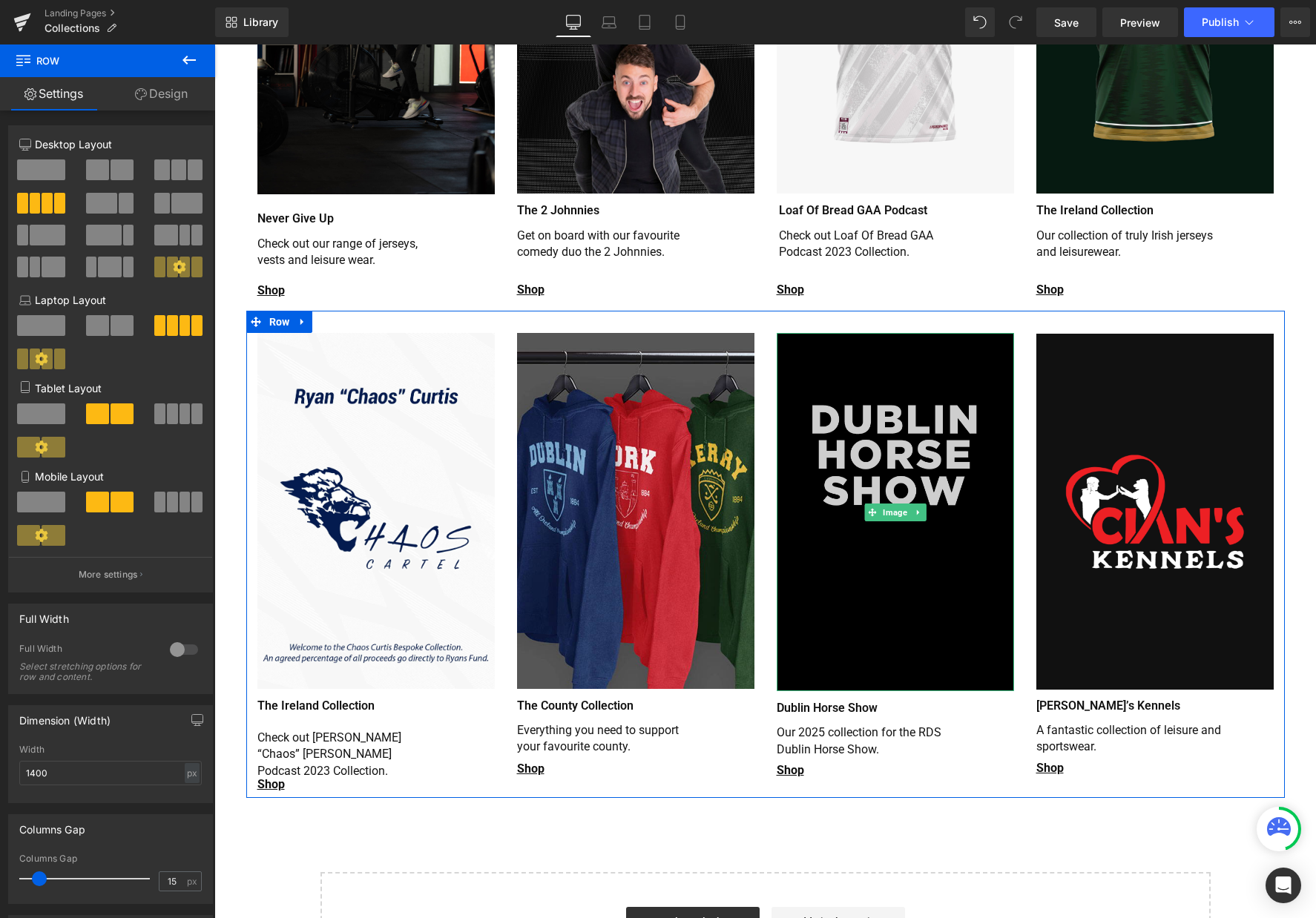
scroll to position [0, 0]
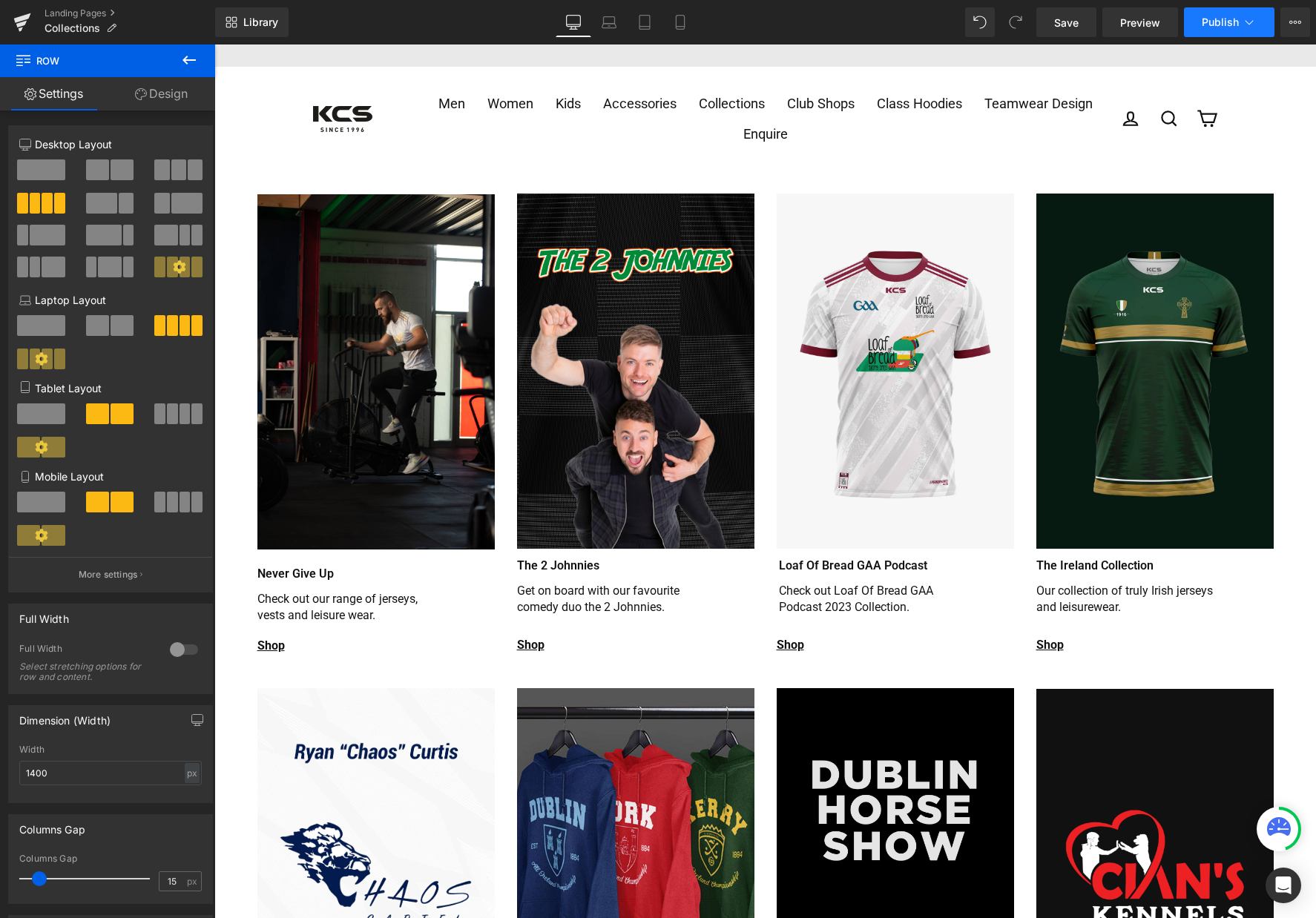
click at [1195, 19] on button "Publish" at bounding box center [1229, 22] width 91 height 30
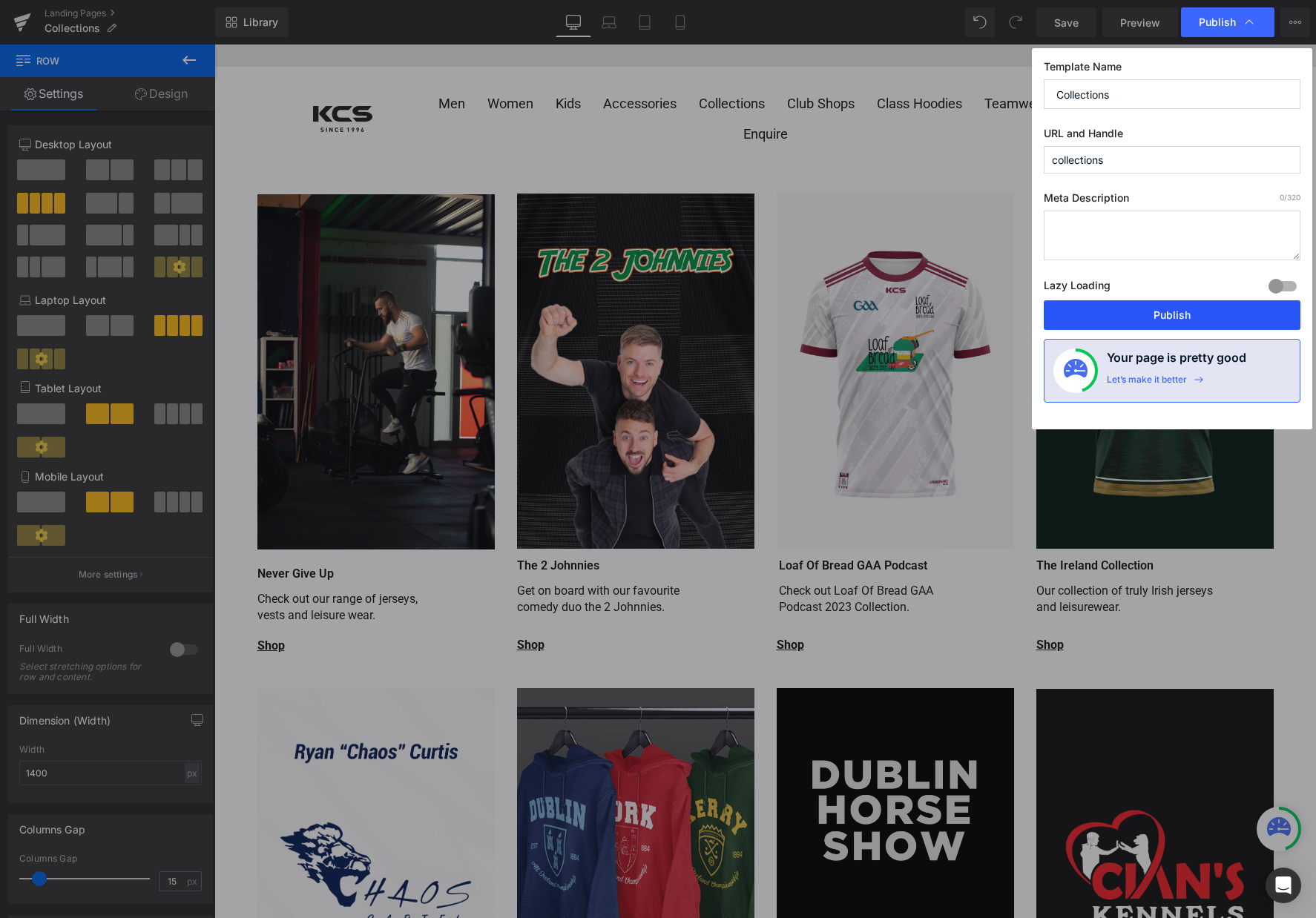
click at [1131, 302] on button "Publish" at bounding box center [1172, 314] width 256 height 30
